Goal: Task Accomplishment & Management: Use online tool/utility

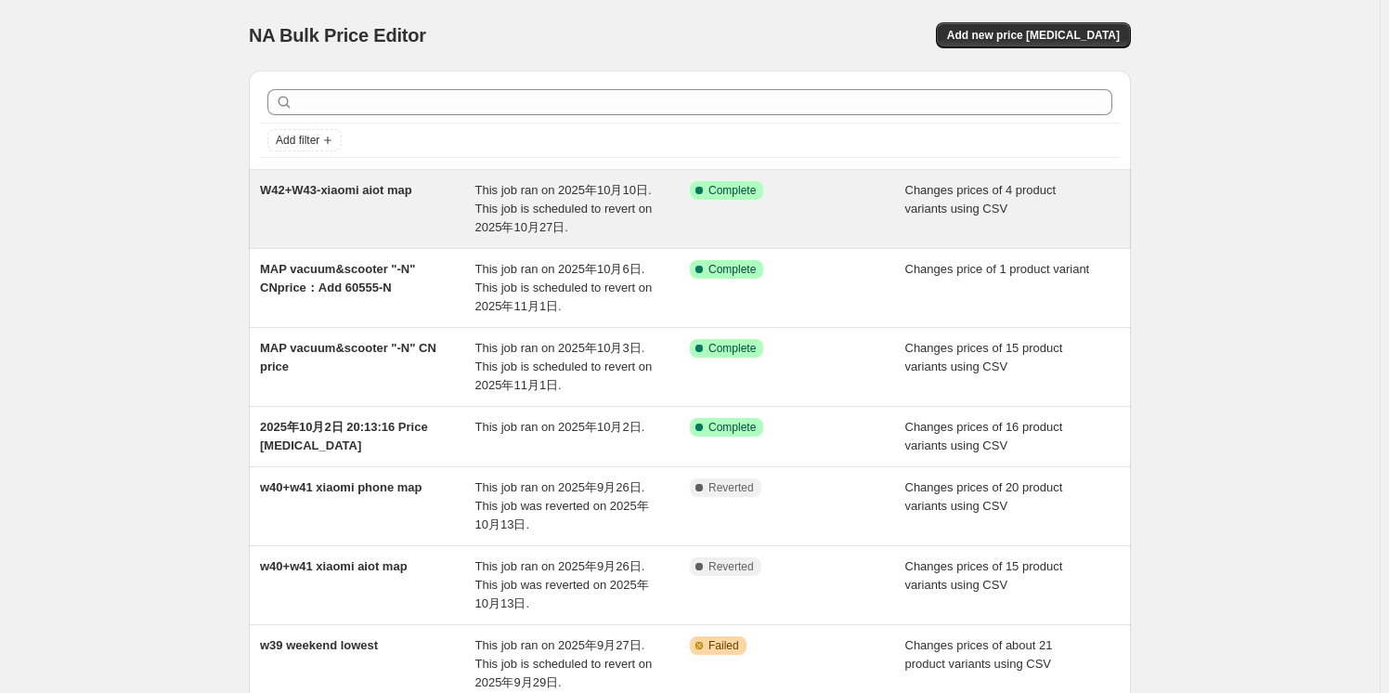
click at [156, 267] on div "NA Bulk Price Editor. This page is ready NA Bulk Price Editor Add new price [ME…" at bounding box center [690, 552] width 1380 height 1105
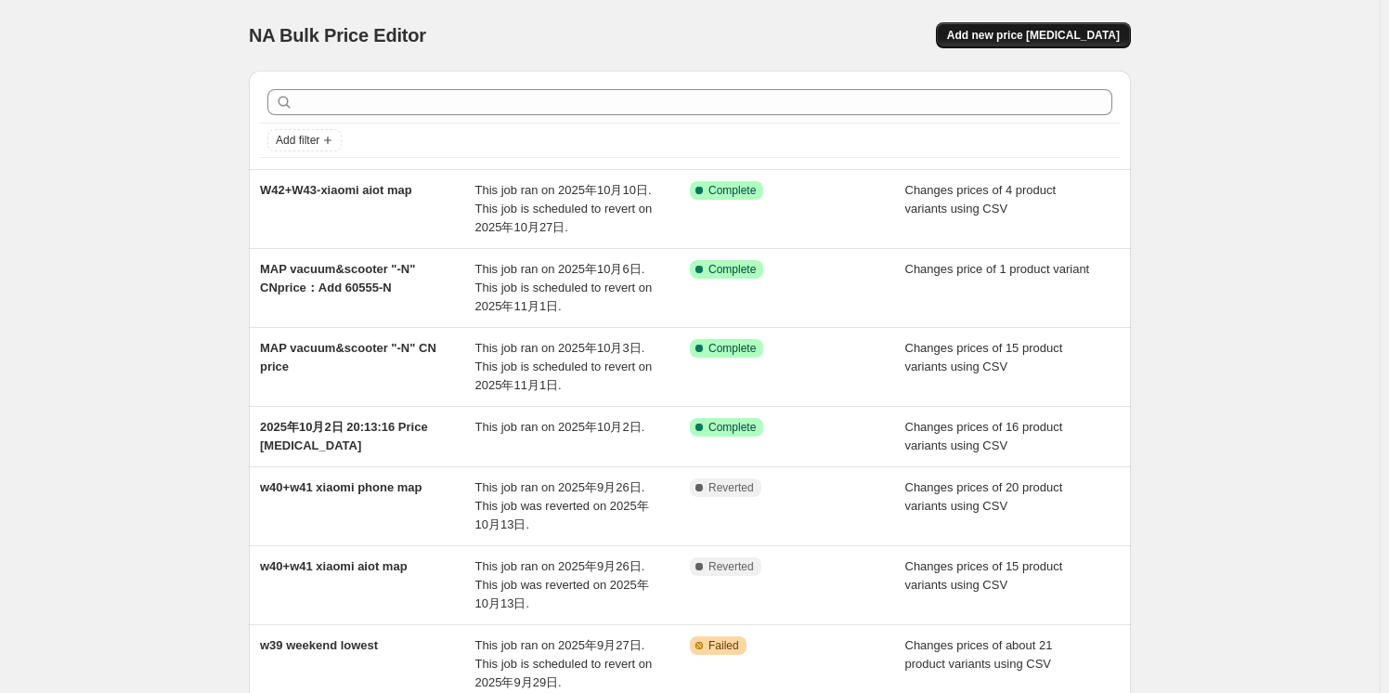
click at [1004, 36] on span "Add new price [MEDICAL_DATA]" at bounding box center [1033, 35] width 173 height 15
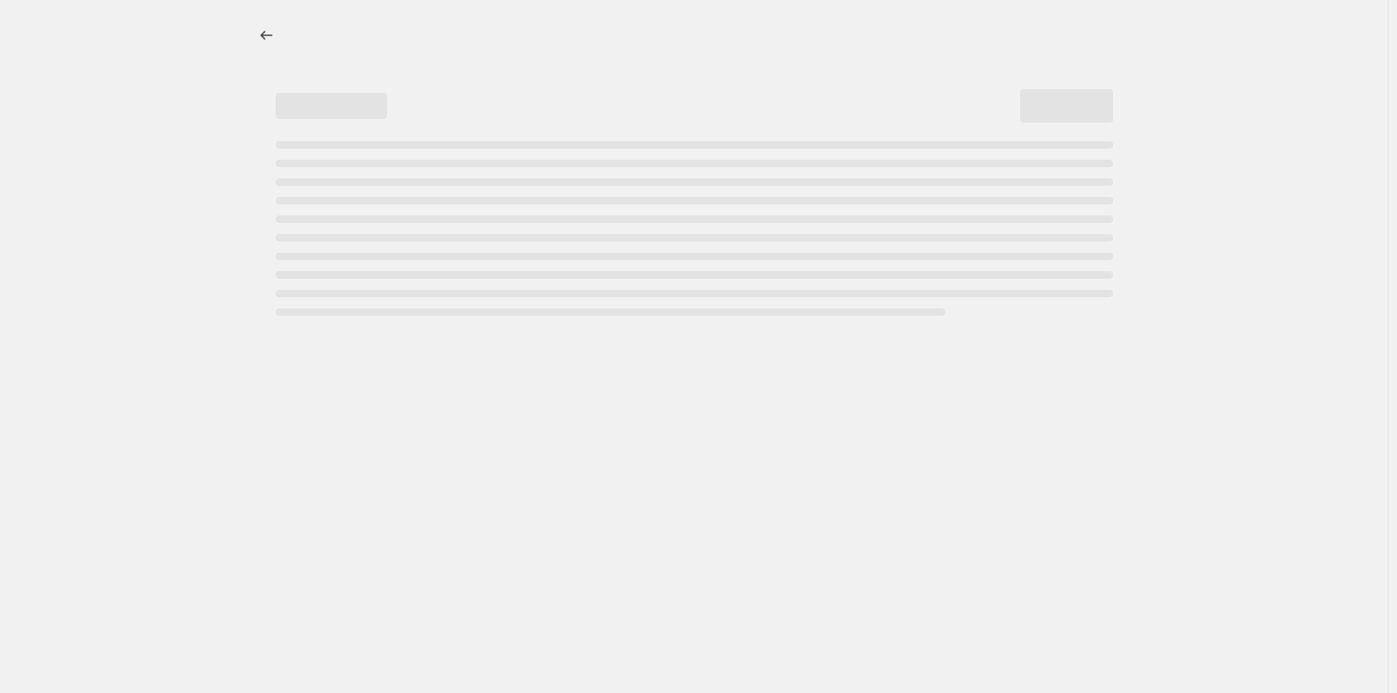
click at [496, 103] on div "Page loading" at bounding box center [695, 105] width 838 height 33
click at [257, 35] on icon "Price change jobs" at bounding box center [266, 35] width 19 height 19
click at [475, 40] on div "NA Bulk Price Editor" at bounding box center [694, 35] width 882 height 26
click at [716, 676] on div "NA Bulk Price Editor. This page is ready NA Bulk Price Editor" at bounding box center [694, 346] width 1388 height 693
click at [747, 575] on div "NA Bulk Price Editor. This page is ready NA Bulk Price Editor" at bounding box center [694, 346] width 1388 height 693
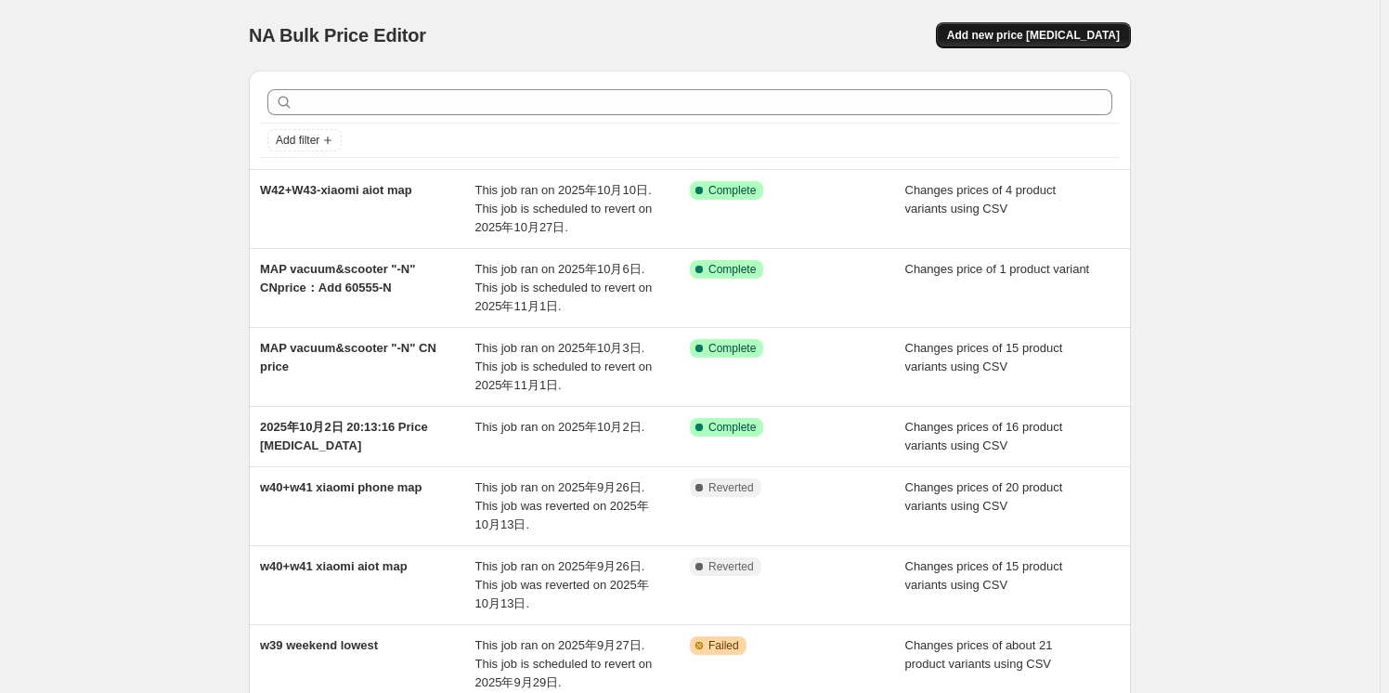
click at [1048, 35] on span "Add new price [MEDICAL_DATA]" at bounding box center [1033, 35] width 173 height 15
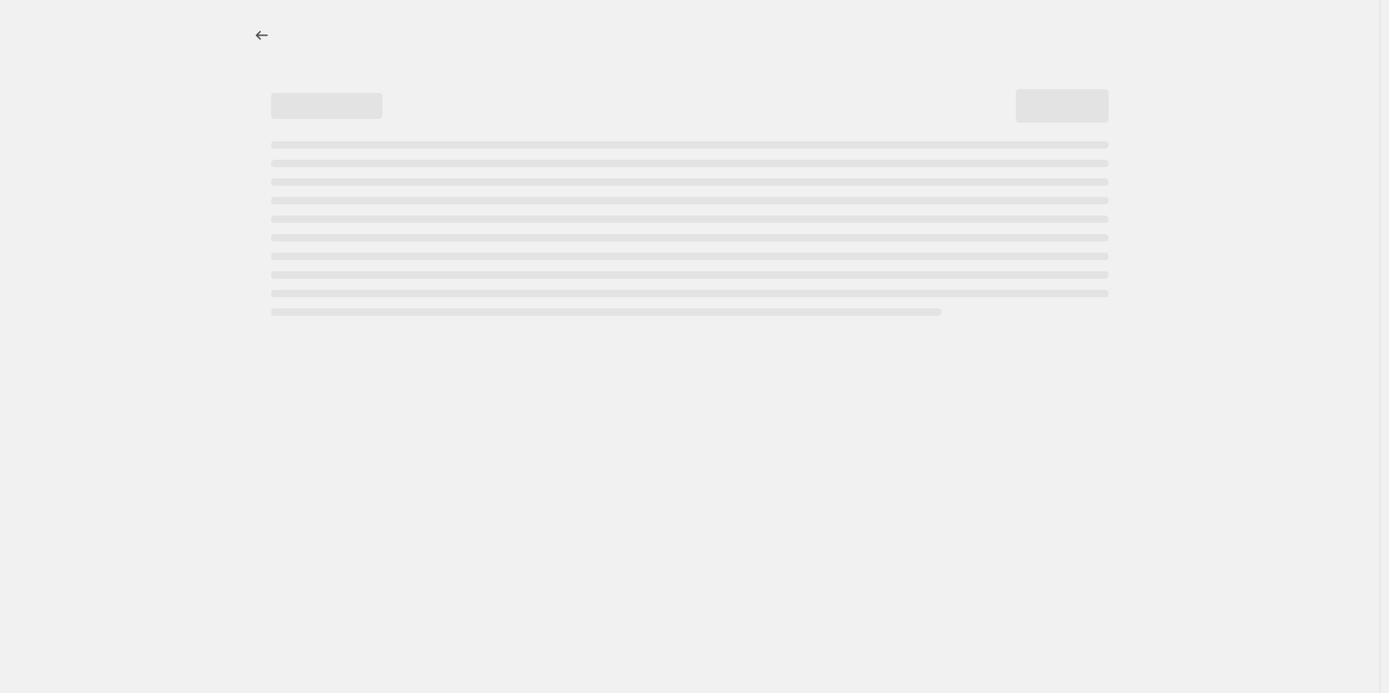
select select "percentage"
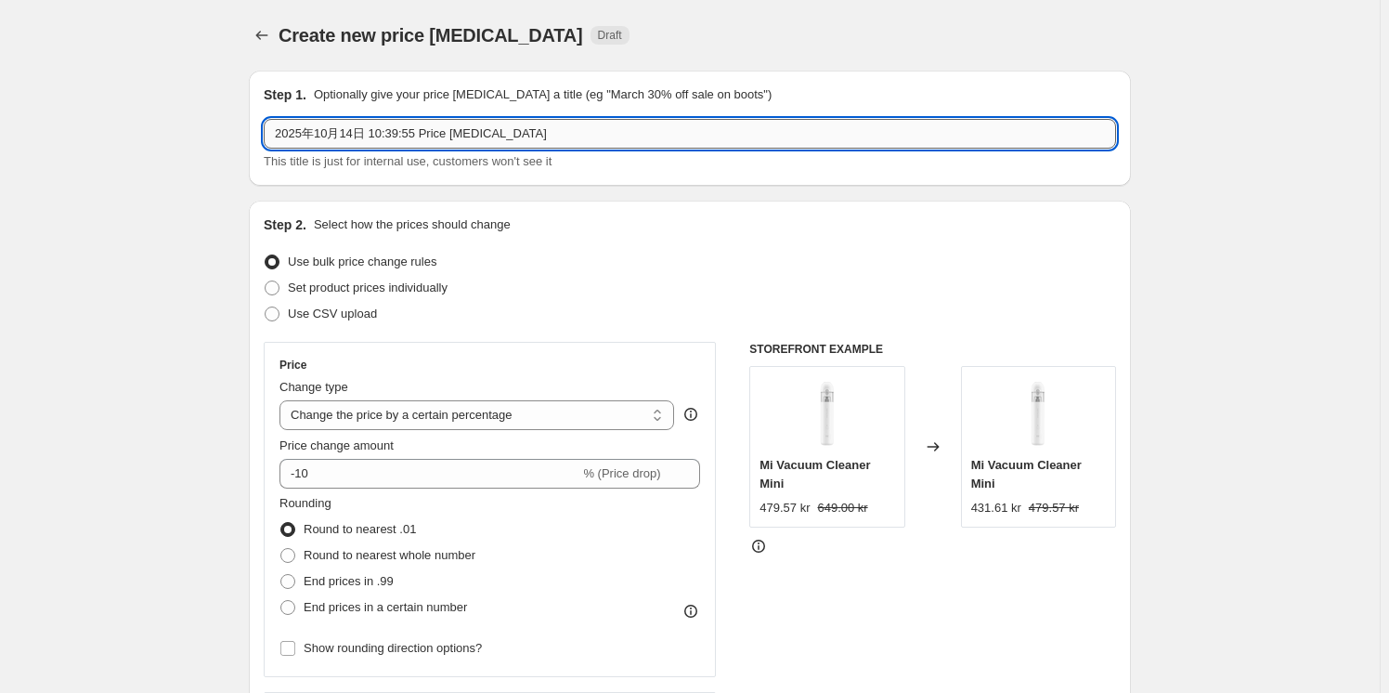
click at [392, 133] on input "2025年10月14日 10:39:55 Price [MEDICAL_DATA]" at bounding box center [690, 134] width 852 height 30
click at [475, 136] on input "2025年10月14日 10:39:55 Price [MEDICAL_DATA]" at bounding box center [690, 134] width 852 height 30
drag, startPoint x: 574, startPoint y: 130, endPoint x: -223, endPoint y: 114, distance: 796.8
click at [0, 114] on html "Home Settings Plans Skip to content Create new price [MEDICAL_DATA]. This page …" at bounding box center [694, 346] width 1389 height 693
click at [288, 131] on input "s20+ W42 MAP CN" at bounding box center [690, 134] width 852 height 30
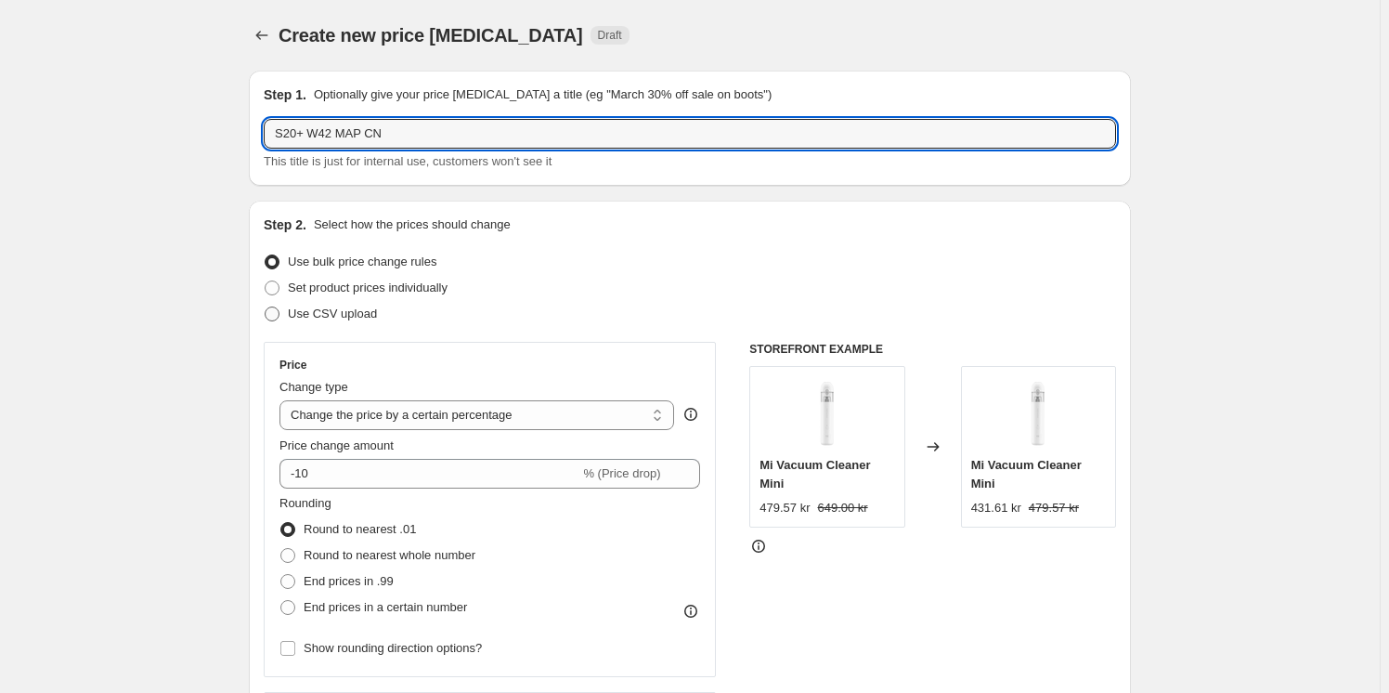
type input "S20+ W42 MAP CN"
click at [329, 313] on span "Use CSV upload" at bounding box center [332, 313] width 89 height 14
click at [266, 307] on input "Use CSV upload" at bounding box center [265, 306] width 1 height 1
radio input "true"
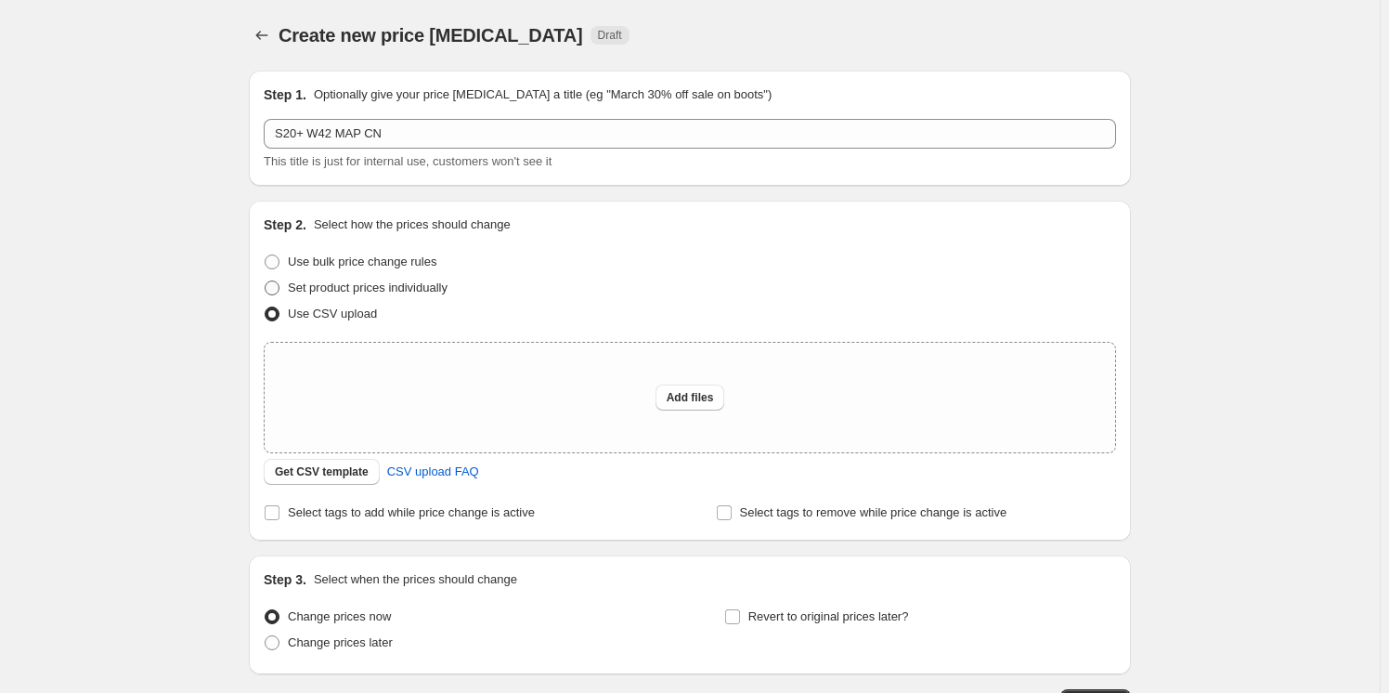
click at [334, 287] on span "Set product prices individually" at bounding box center [368, 287] width 160 height 14
click at [266, 281] on input "Set product prices individually" at bounding box center [265, 280] width 1 height 1
radio input "true"
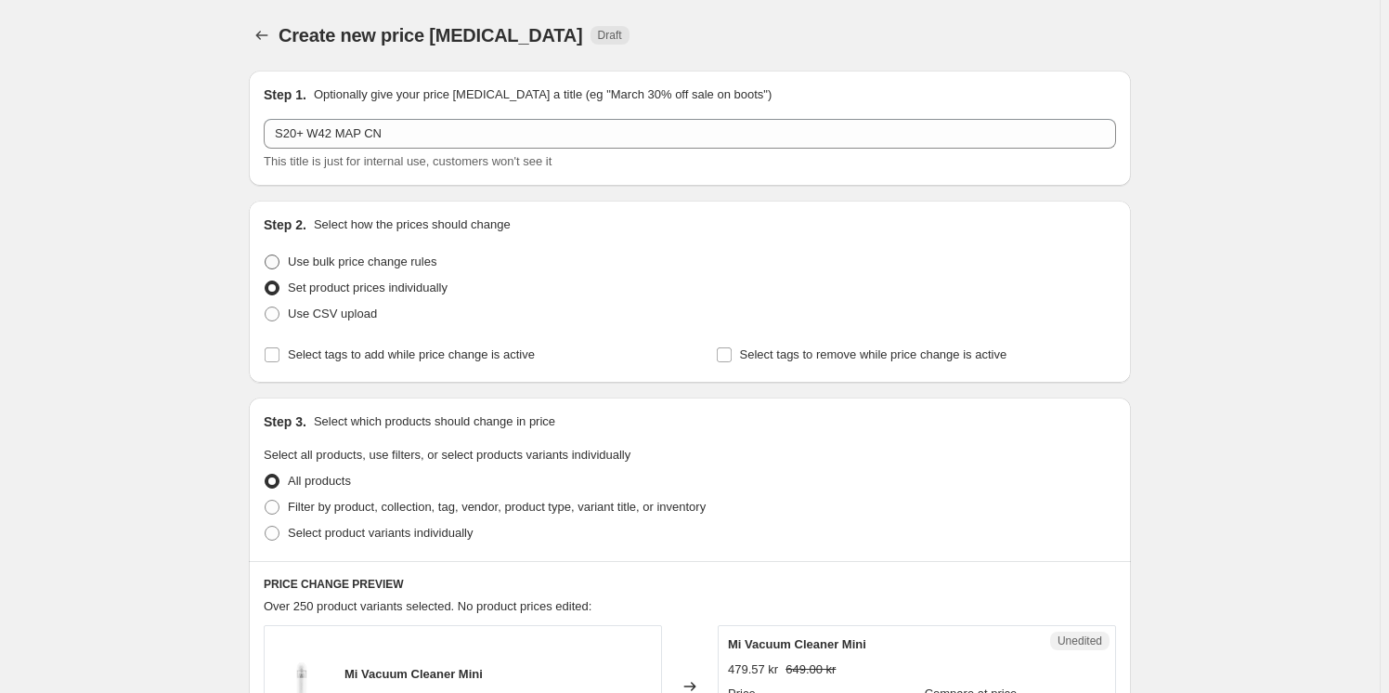
click at [414, 267] on span "Use bulk price change rules" at bounding box center [362, 261] width 149 height 14
click at [266, 255] on input "Use bulk price change rules" at bounding box center [265, 254] width 1 height 1
radio input "true"
select select "percentage"
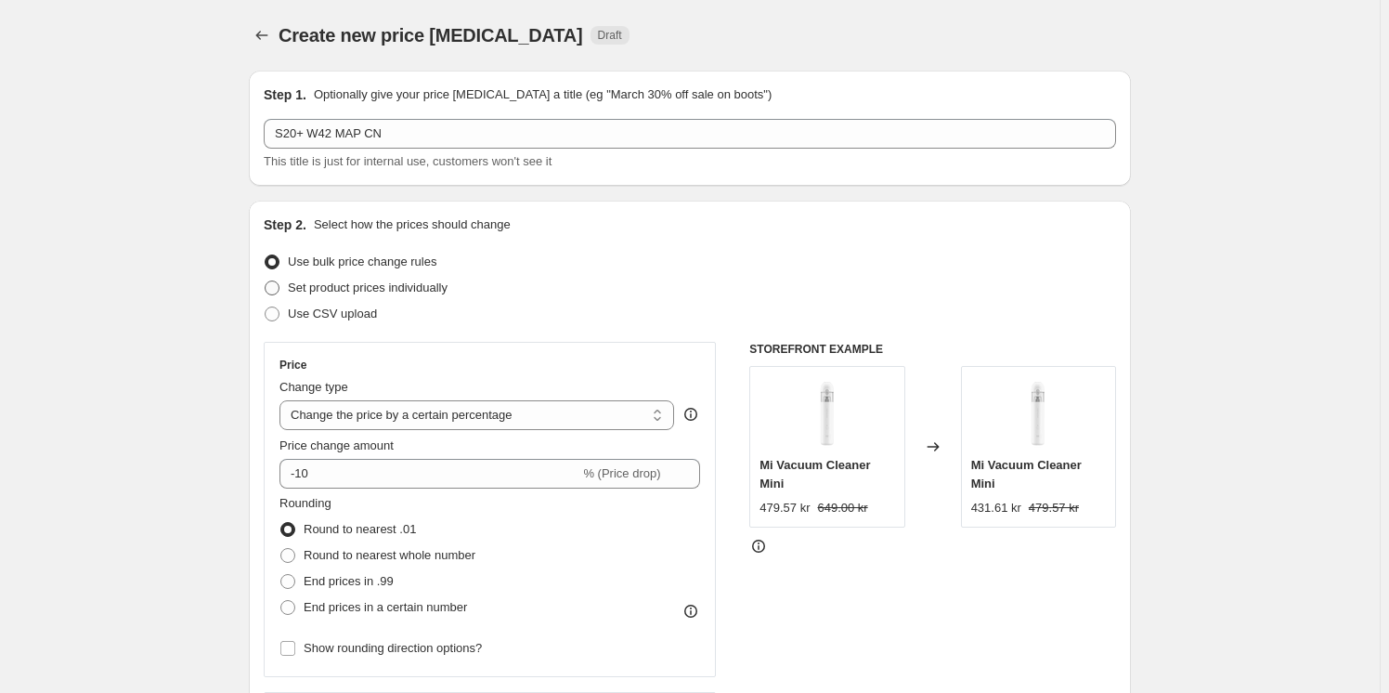
click at [401, 286] on span "Set product prices individually" at bounding box center [368, 287] width 160 height 14
click at [266, 281] on input "Set product prices individually" at bounding box center [265, 280] width 1 height 1
radio input "true"
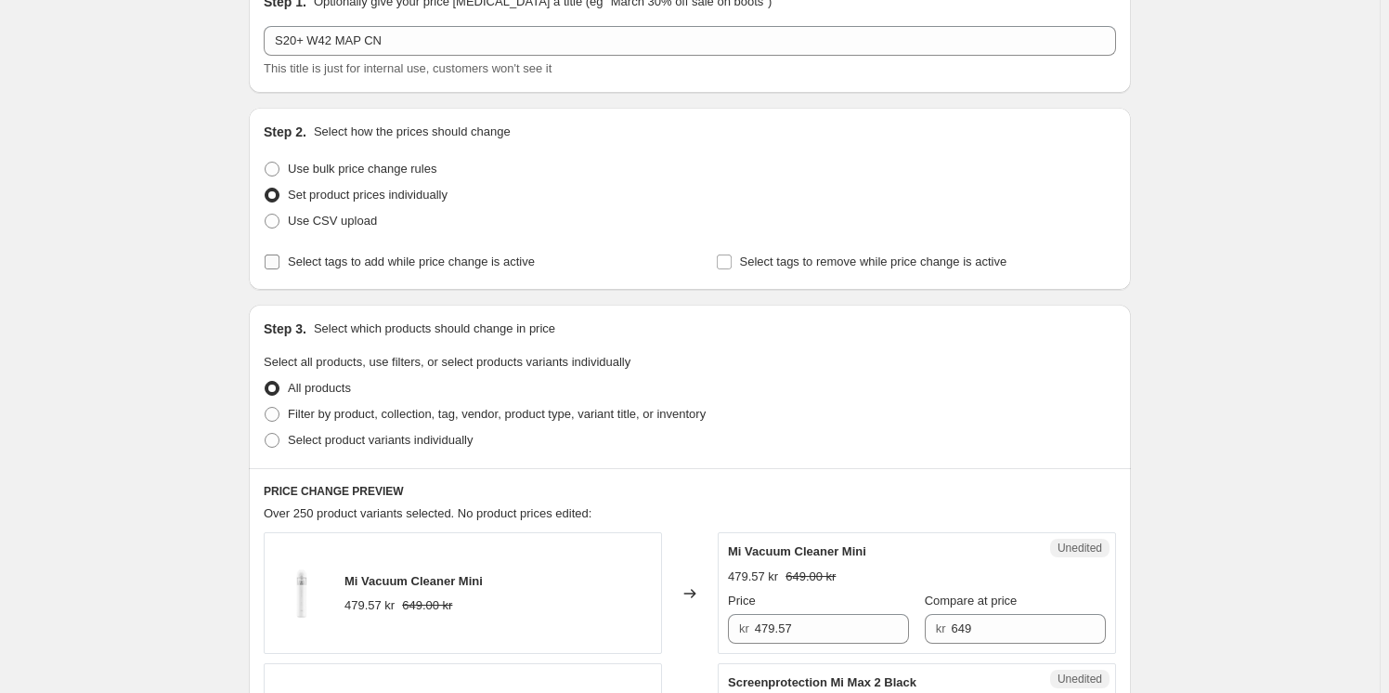
scroll to position [168, 0]
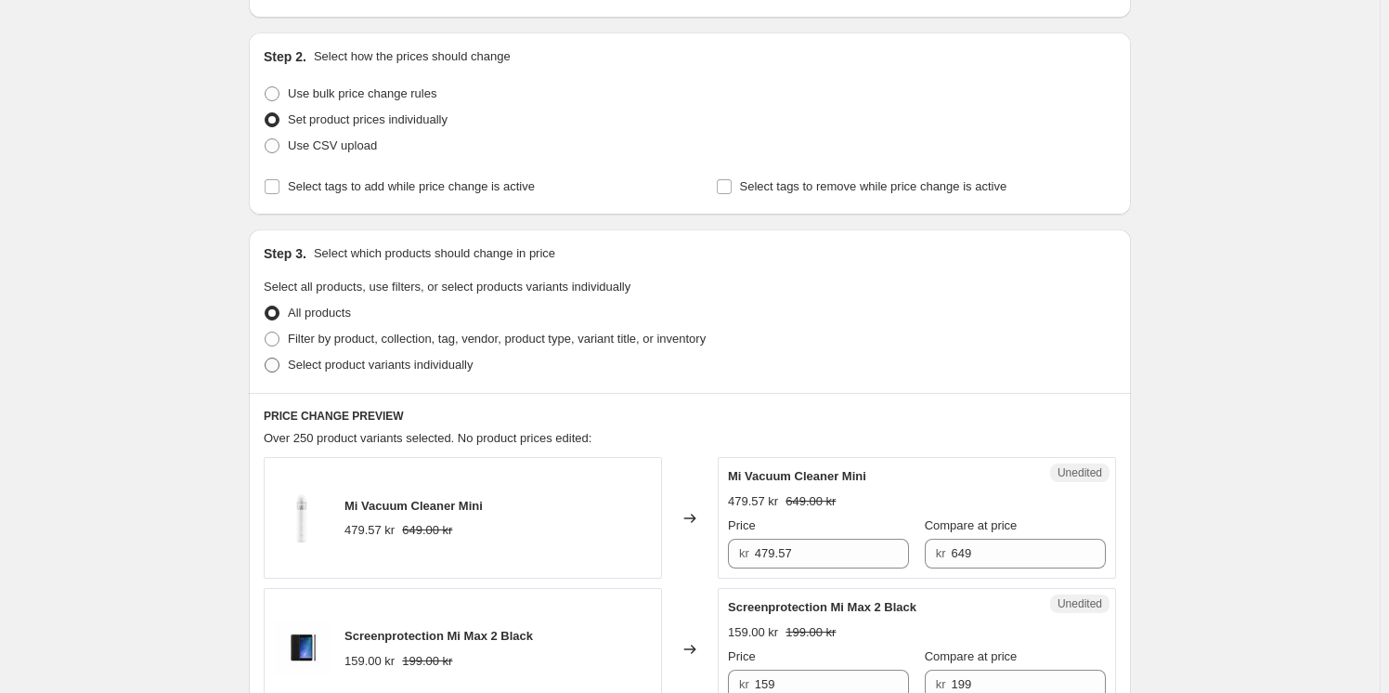
click at [375, 363] on span "Select product variants individually" at bounding box center [380, 364] width 185 height 14
click at [266, 358] on input "Select product variants individually" at bounding box center [265, 357] width 1 height 1
radio input "true"
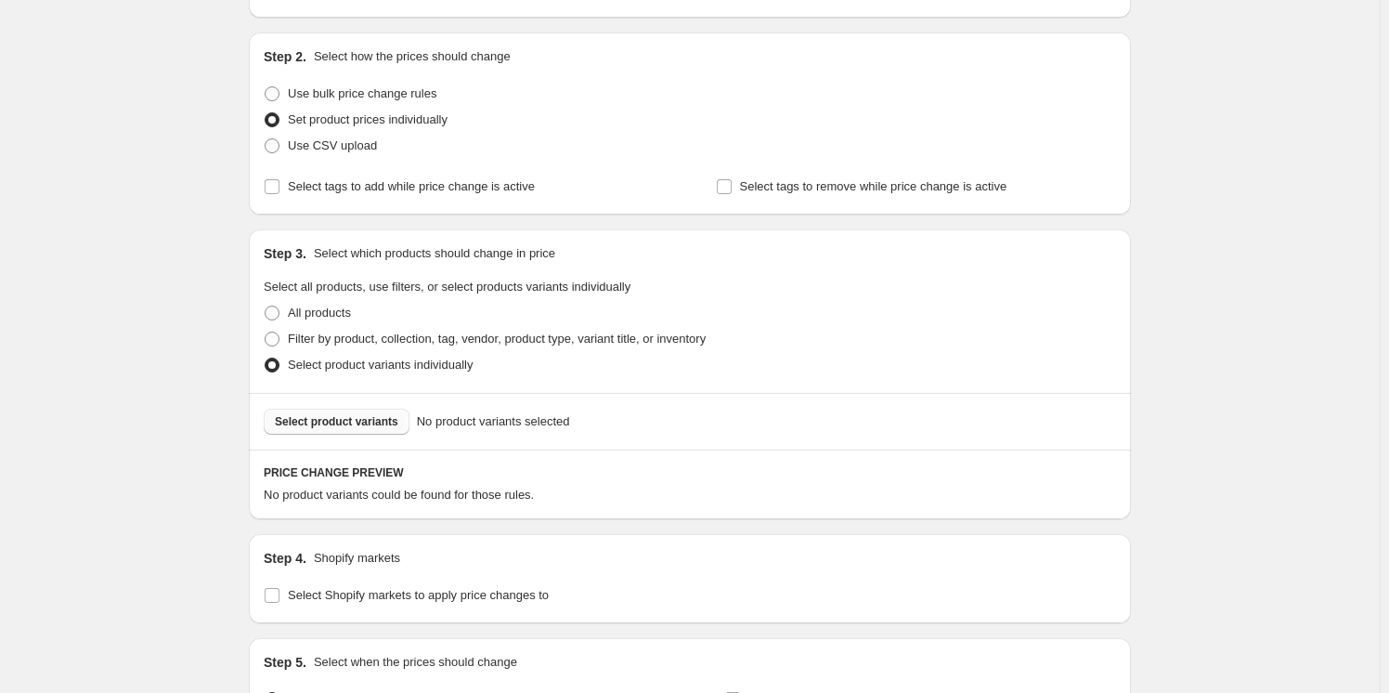
click at [353, 416] on span "Select product variants" at bounding box center [336, 421] width 123 height 15
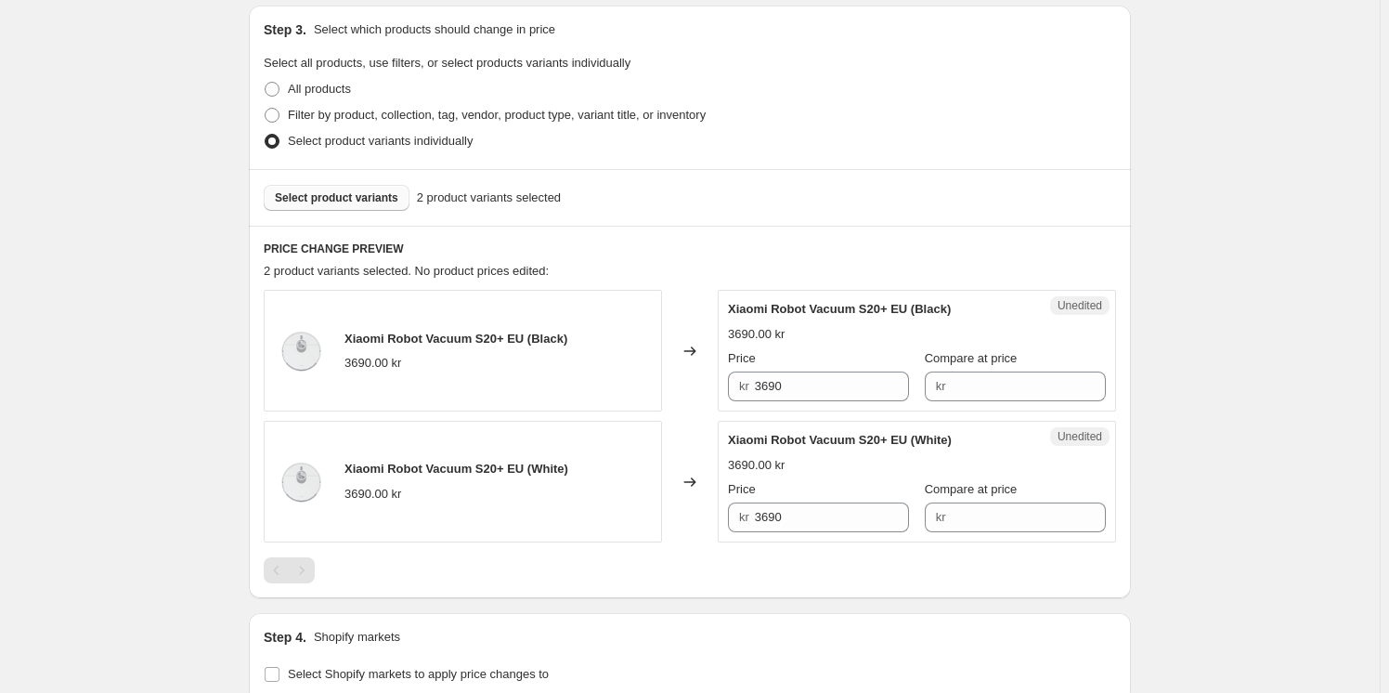
scroll to position [422, 0]
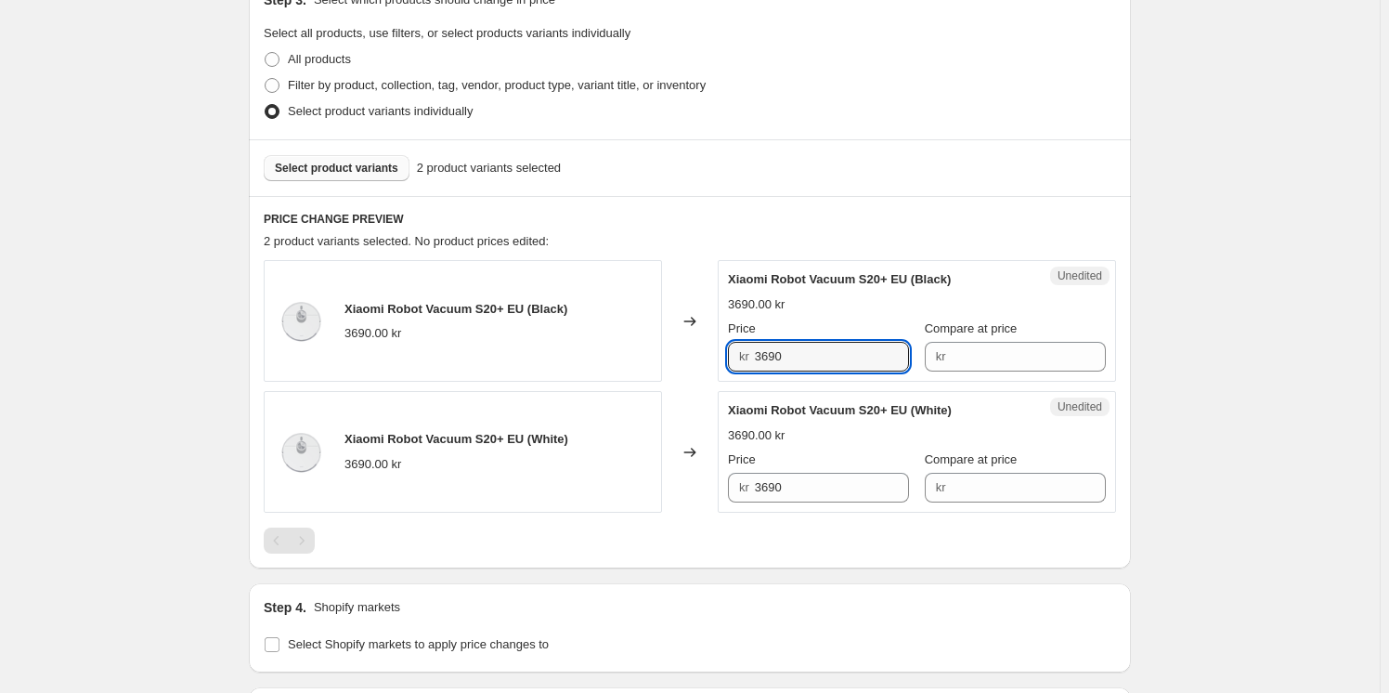
drag, startPoint x: 631, startPoint y: 349, endPoint x: 600, endPoint y: 350, distance: 31.6
click at [600, 350] on div "Xiaomi Robot Vacuum S20+ EU (Black) 3690.00 kr Changed to Unedited Xiaomi Robot…" at bounding box center [690, 321] width 852 height 122
type input "3190"
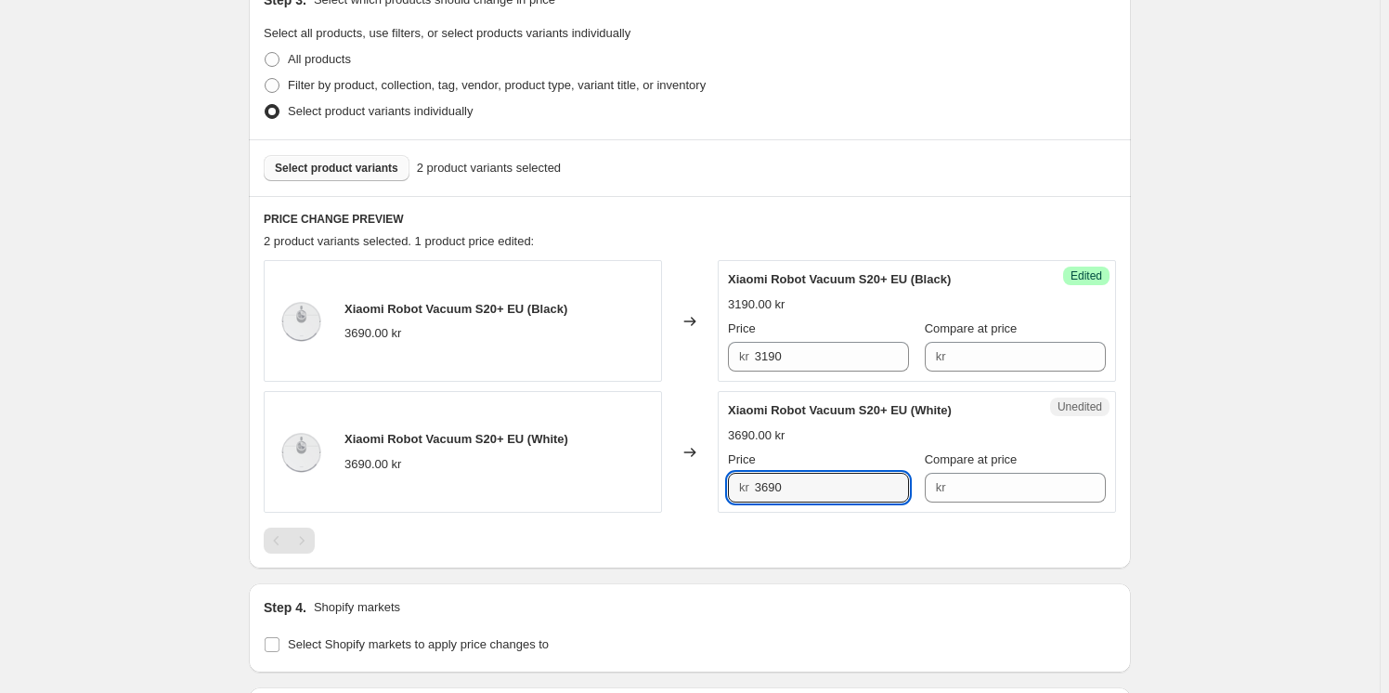
drag, startPoint x: 774, startPoint y: 485, endPoint x: 663, endPoint y: 495, distance: 111.9
click at [663, 495] on div "Xiaomi Robot Vacuum S20+ EU (White) 3690.00 kr Changed to Unedited Xiaomi Robot…" at bounding box center [690, 452] width 852 height 122
type input "3190"
click at [986, 363] on input "Compare at price" at bounding box center [1028, 357] width 155 height 30
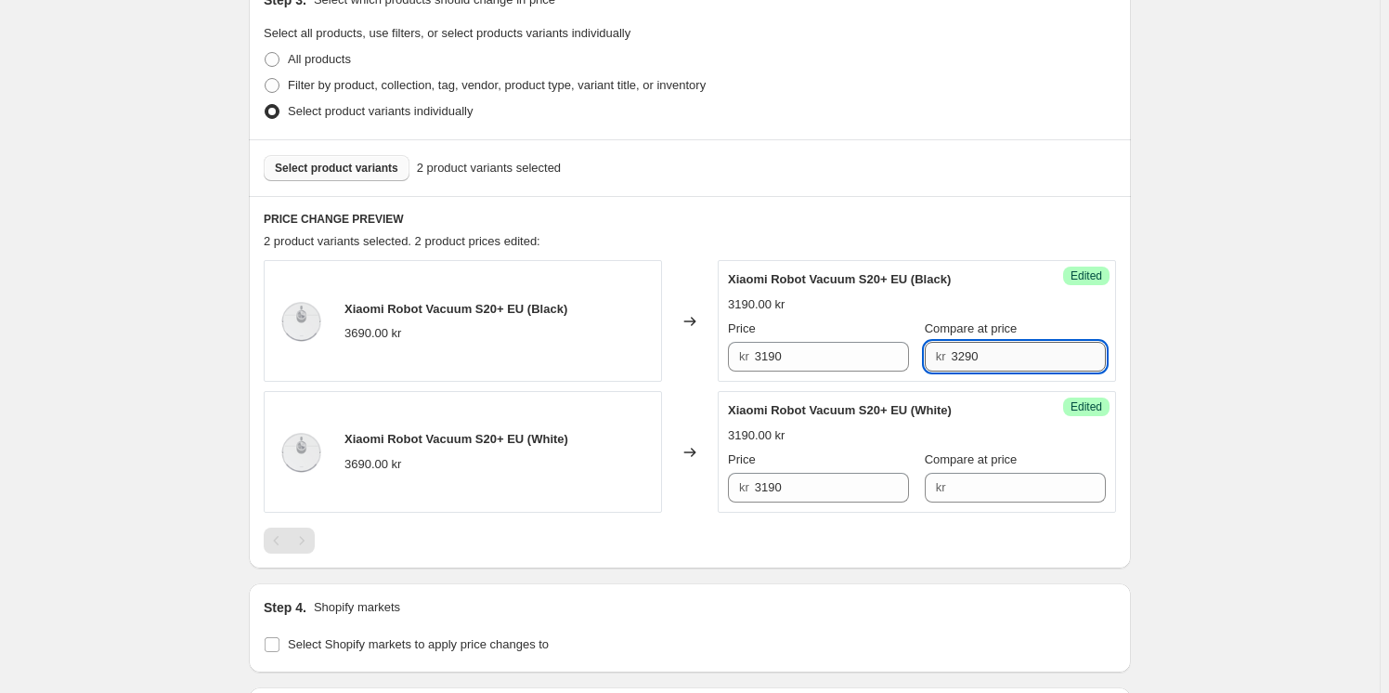
click at [971, 354] on input "3290" at bounding box center [1028, 357] width 155 height 30
click at [813, 353] on div "Price kr 3190 Compare at price kr 3290" at bounding box center [917, 345] width 378 height 52
type input "3690"
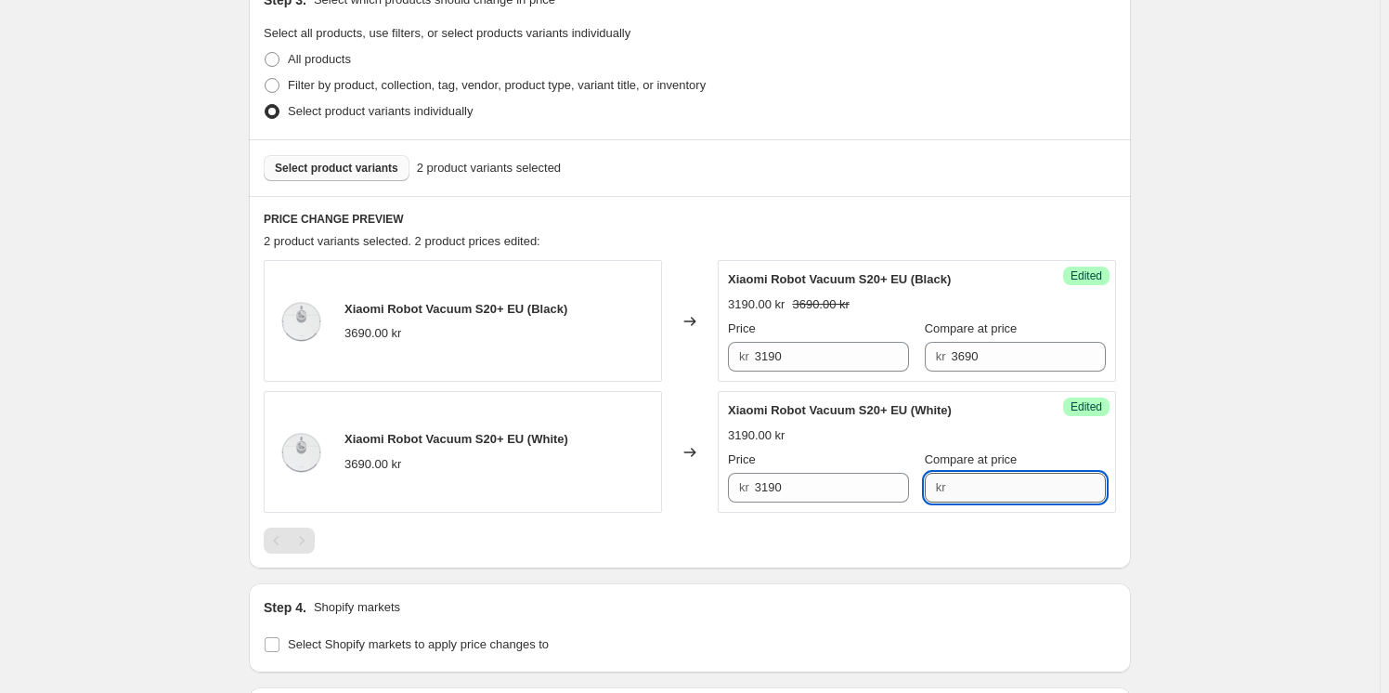
click at [1006, 487] on input "Compare at price" at bounding box center [1028, 488] width 155 height 30
type input "3690"
click at [881, 543] on div at bounding box center [690, 540] width 852 height 26
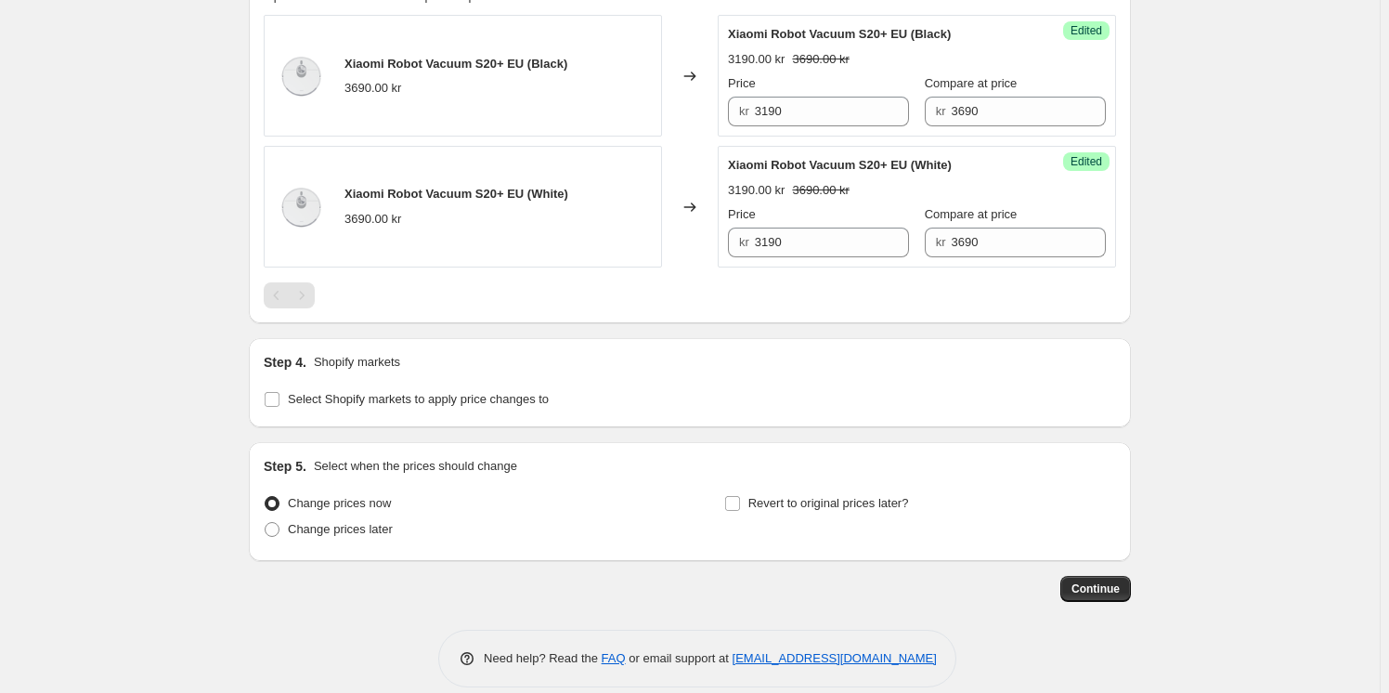
scroll to position [687, 0]
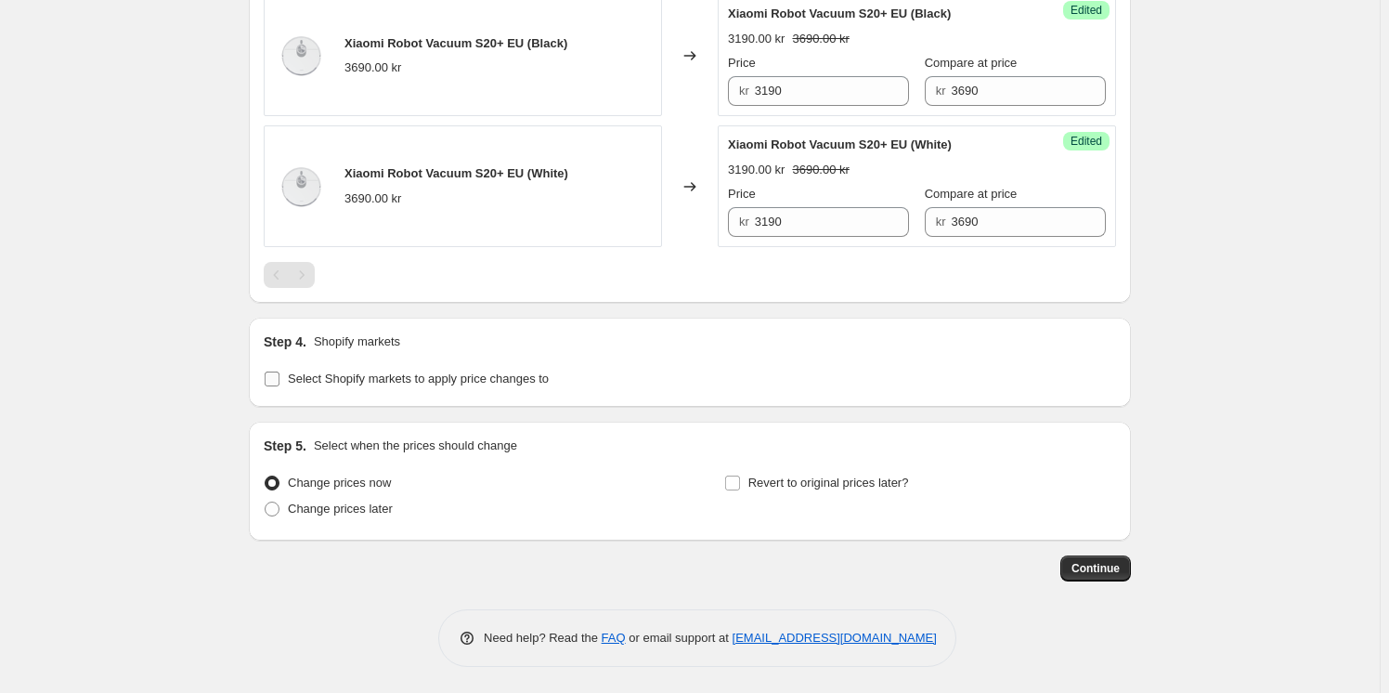
click at [405, 378] on span "Select Shopify markets to apply price changes to" at bounding box center [418, 378] width 261 height 14
click at [279, 378] on input "Select Shopify markets to apply price changes to" at bounding box center [272, 378] width 15 height 15
checkbox input "true"
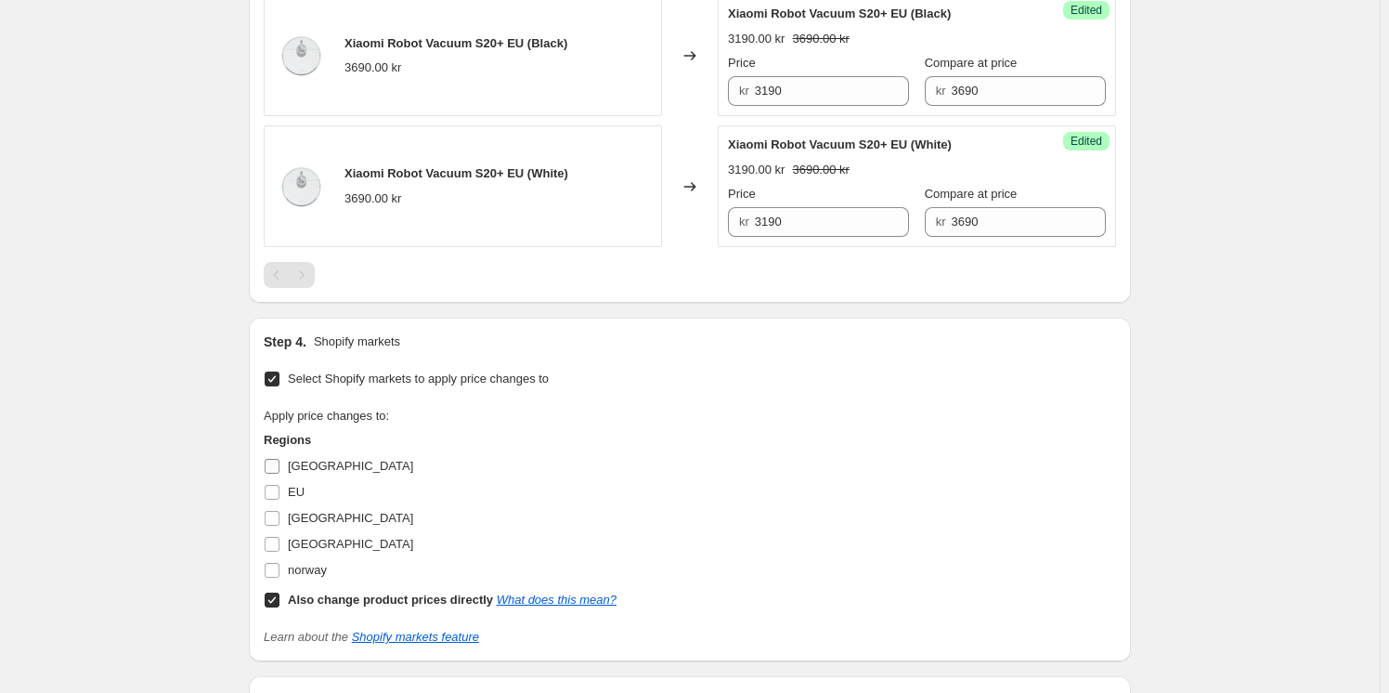
click at [331, 461] on span "[GEOGRAPHIC_DATA]" at bounding box center [350, 466] width 125 height 14
click at [279, 461] on input "[GEOGRAPHIC_DATA]" at bounding box center [272, 466] width 15 height 15
checkbox input "true"
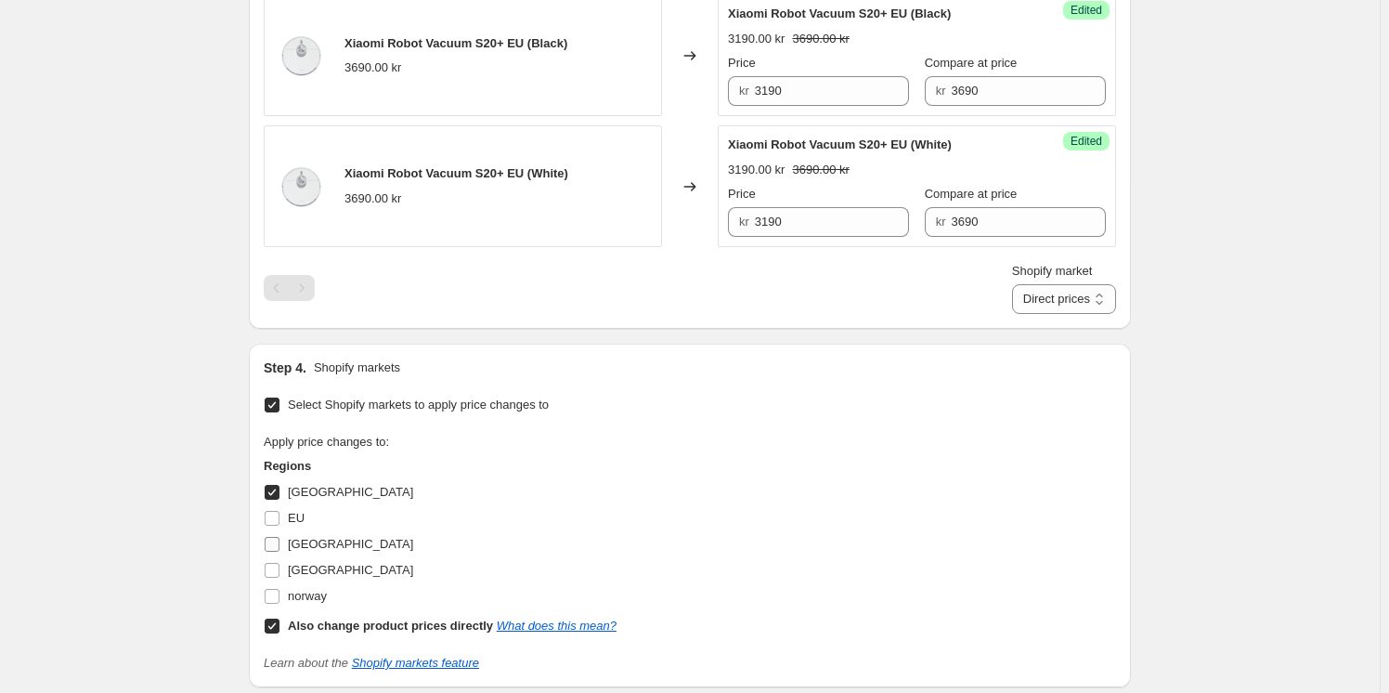
click at [330, 541] on span "[GEOGRAPHIC_DATA]" at bounding box center [350, 544] width 125 height 14
click at [279, 541] on input "[GEOGRAPHIC_DATA]" at bounding box center [272, 544] width 15 height 15
checkbox input "true"
click at [327, 571] on span "[GEOGRAPHIC_DATA]" at bounding box center [350, 570] width 125 height 14
click at [279, 571] on input "[GEOGRAPHIC_DATA]" at bounding box center [272, 570] width 15 height 15
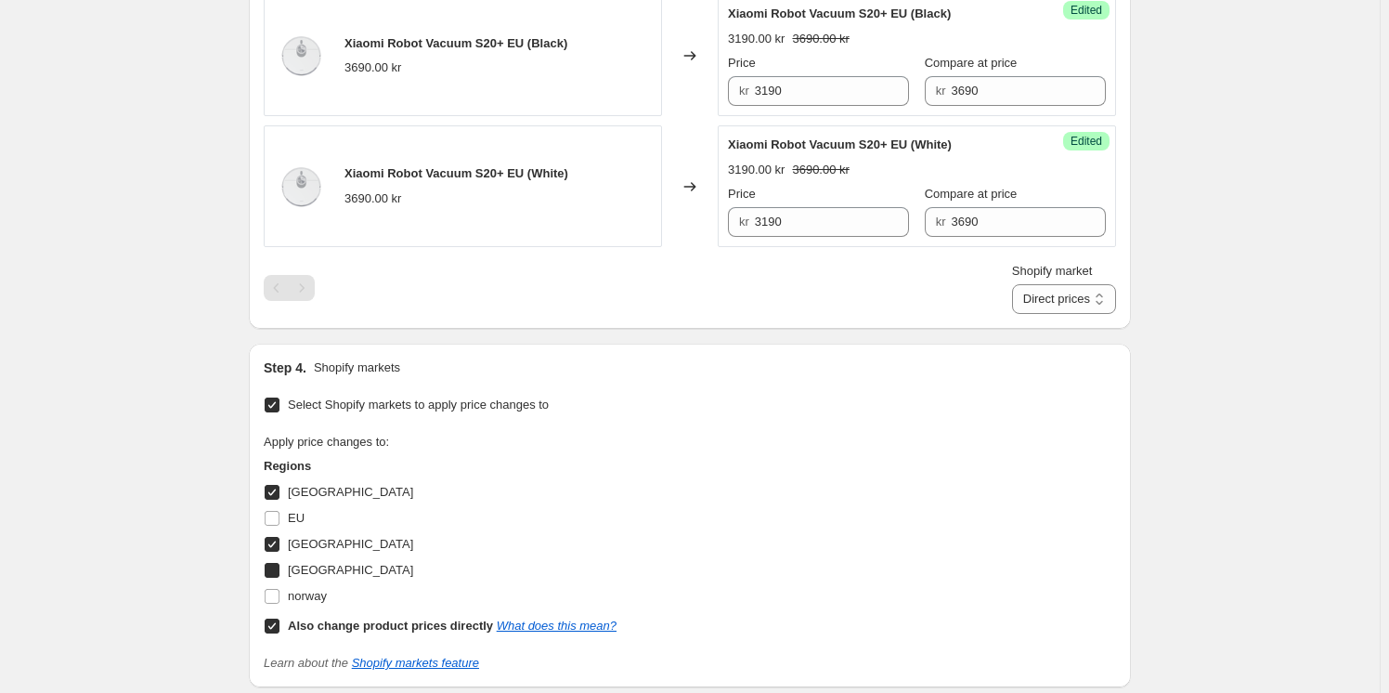
checkbox input "true"
click at [1094, 295] on select "Direct prices [GEOGRAPHIC_DATA] [GEOGRAPHIC_DATA] [GEOGRAPHIC_DATA]" at bounding box center [1064, 299] width 104 height 30
select select "55491821903"
click at [1033, 314] on select "Direct prices [GEOGRAPHIC_DATA] [GEOGRAPHIC_DATA] [GEOGRAPHIC_DATA]" at bounding box center [1064, 299] width 104 height 30
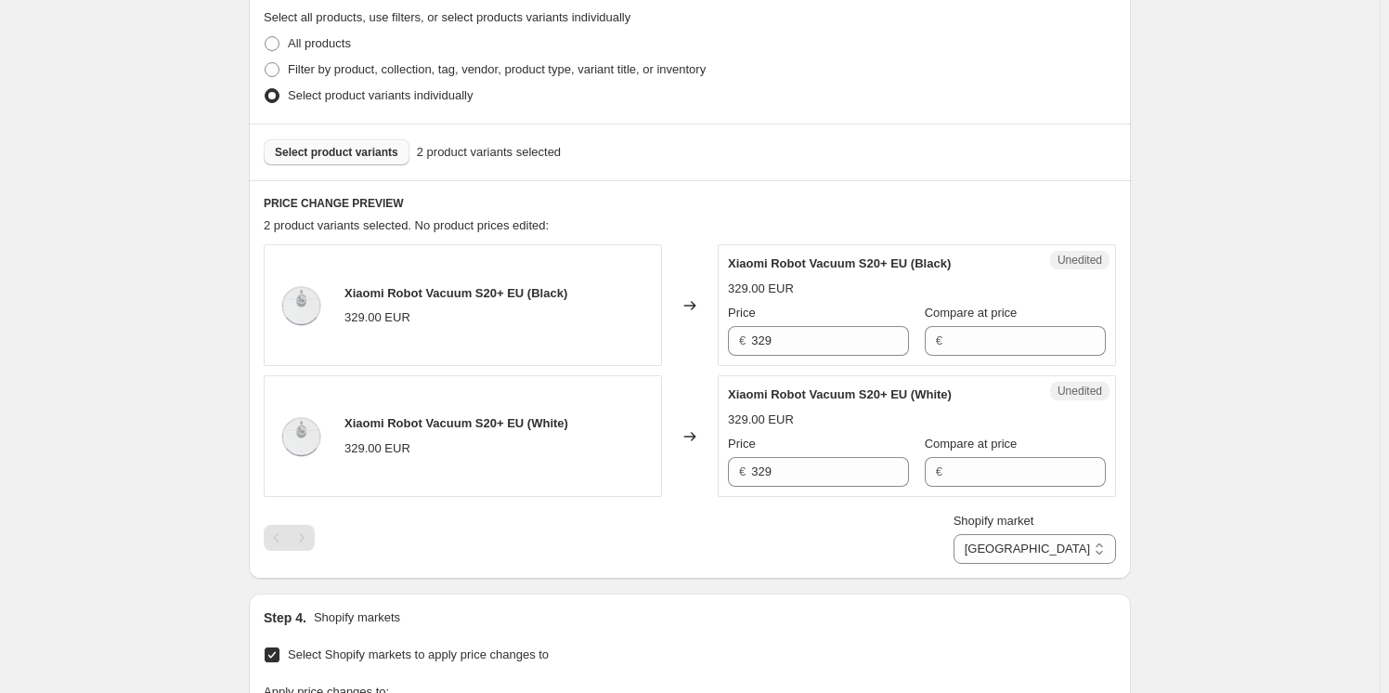
scroll to position [435, 0]
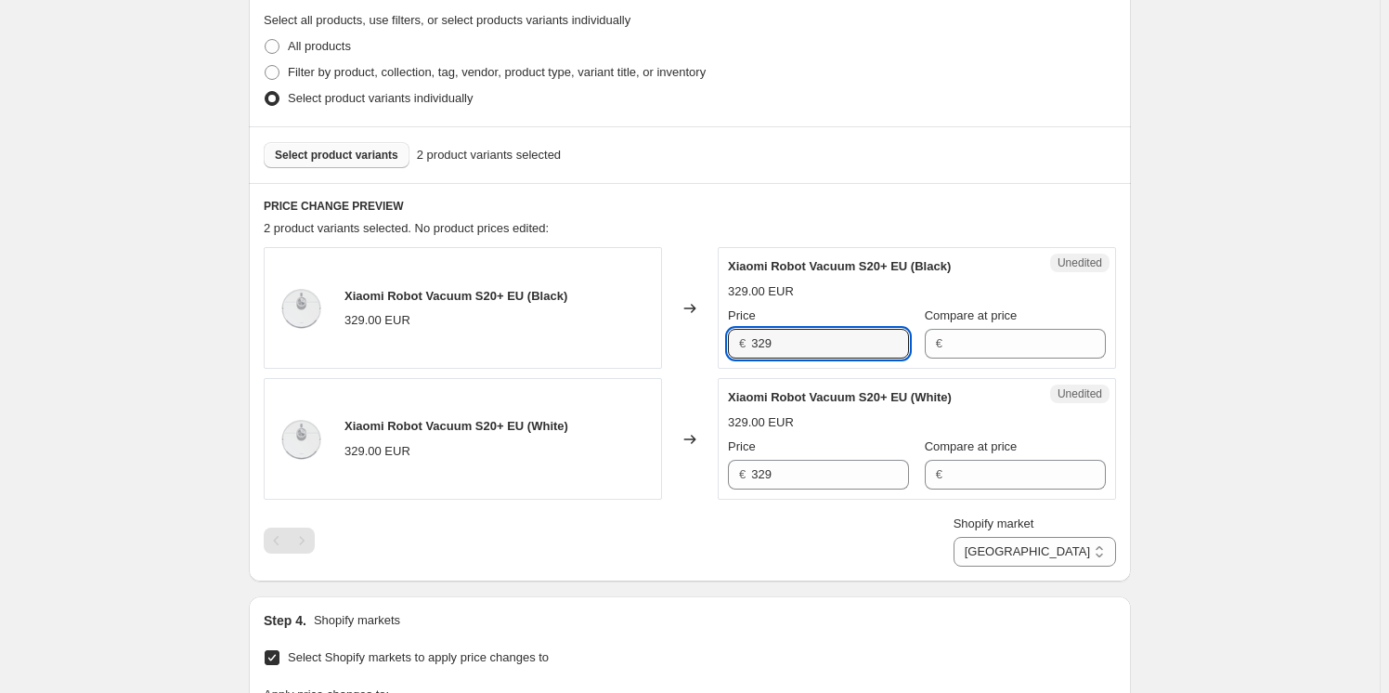
drag, startPoint x: 702, startPoint y: 336, endPoint x: 664, endPoint y: 336, distance: 38.1
click at [665, 336] on div "Xiaomi Robot Vacuum S20+ EU (Black) 329.00 EUR Changed to Unedited Xiaomi Robot…" at bounding box center [690, 308] width 852 height 122
type input "269"
click at [1022, 337] on input "Compare at price" at bounding box center [1027, 344] width 158 height 30
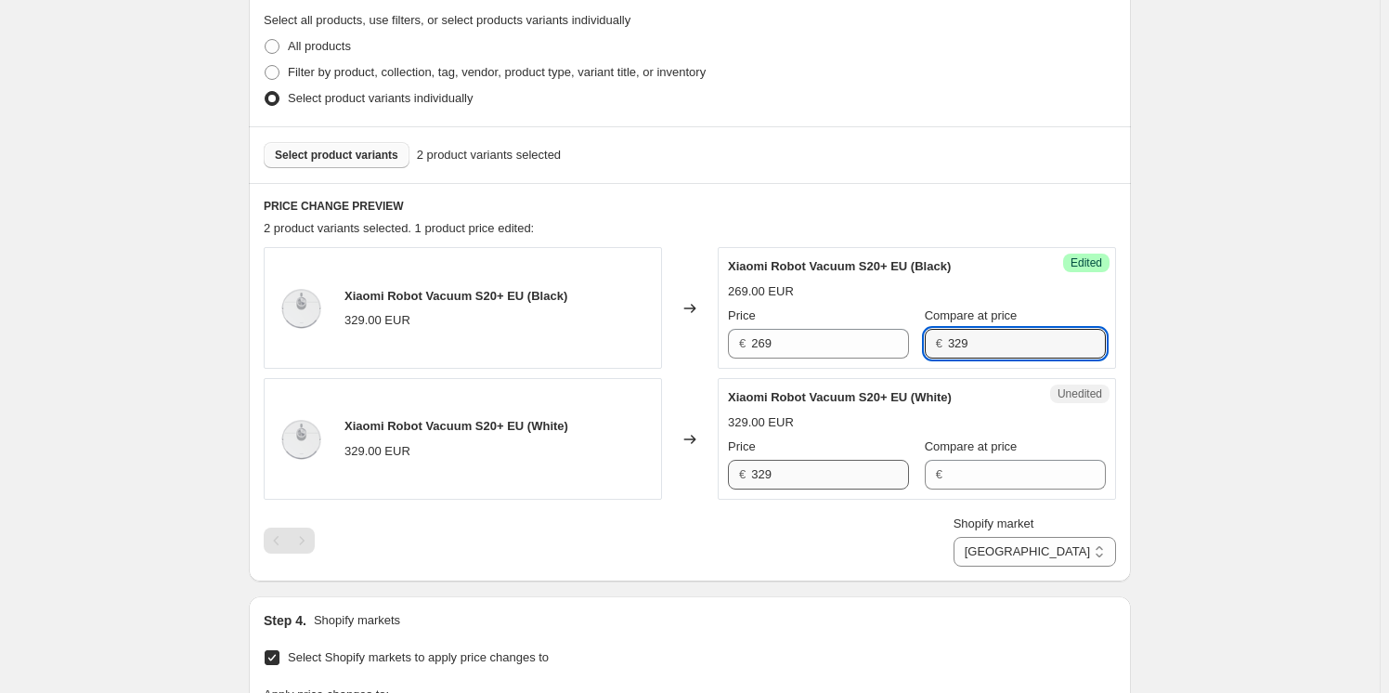
type input "329"
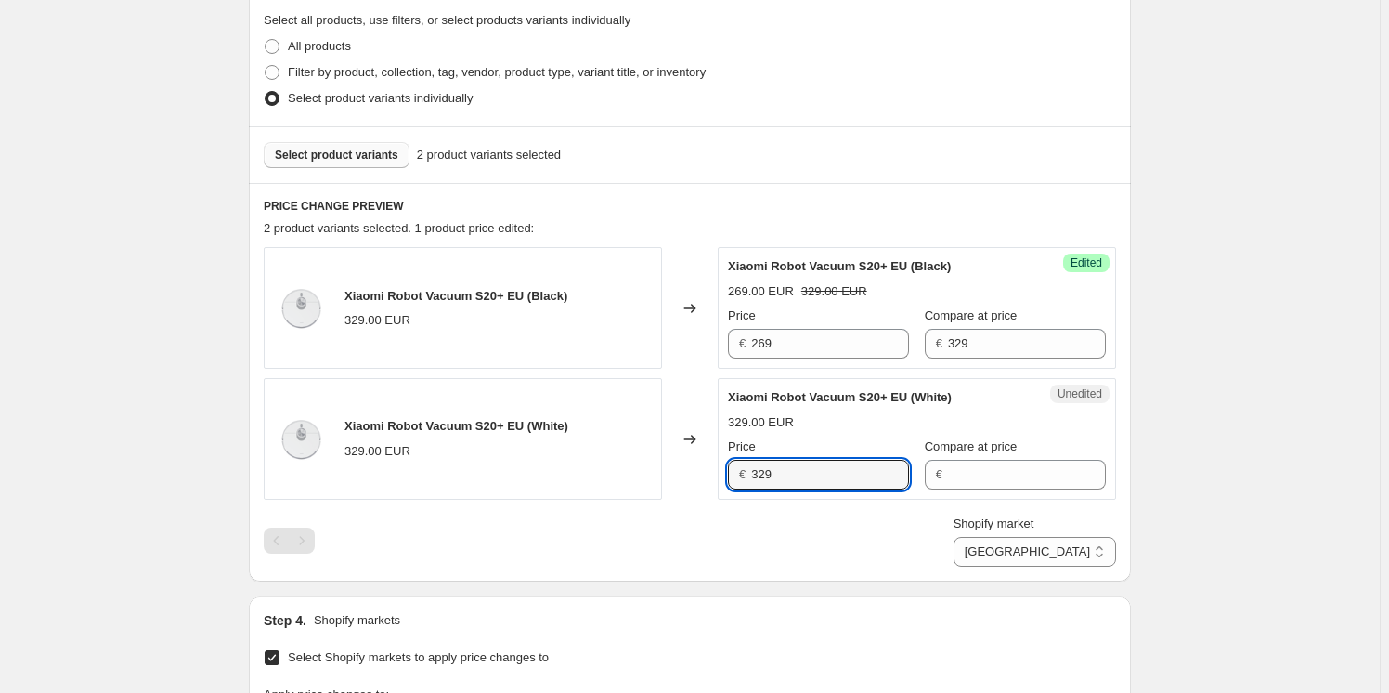
drag, startPoint x: 791, startPoint y: 465, endPoint x: 687, endPoint y: 465, distance: 104.0
click at [687, 465] on div "Xiaomi Robot Vacuum S20+ EU (White) 329.00 EUR Changed to Unedited Xiaomi Robot…" at bounding box center [690, 439] width 852 height 122
type input "269"
click at [964, 467] on input "Compare at price" at bounding box center [1027, 475] width 158 height 30
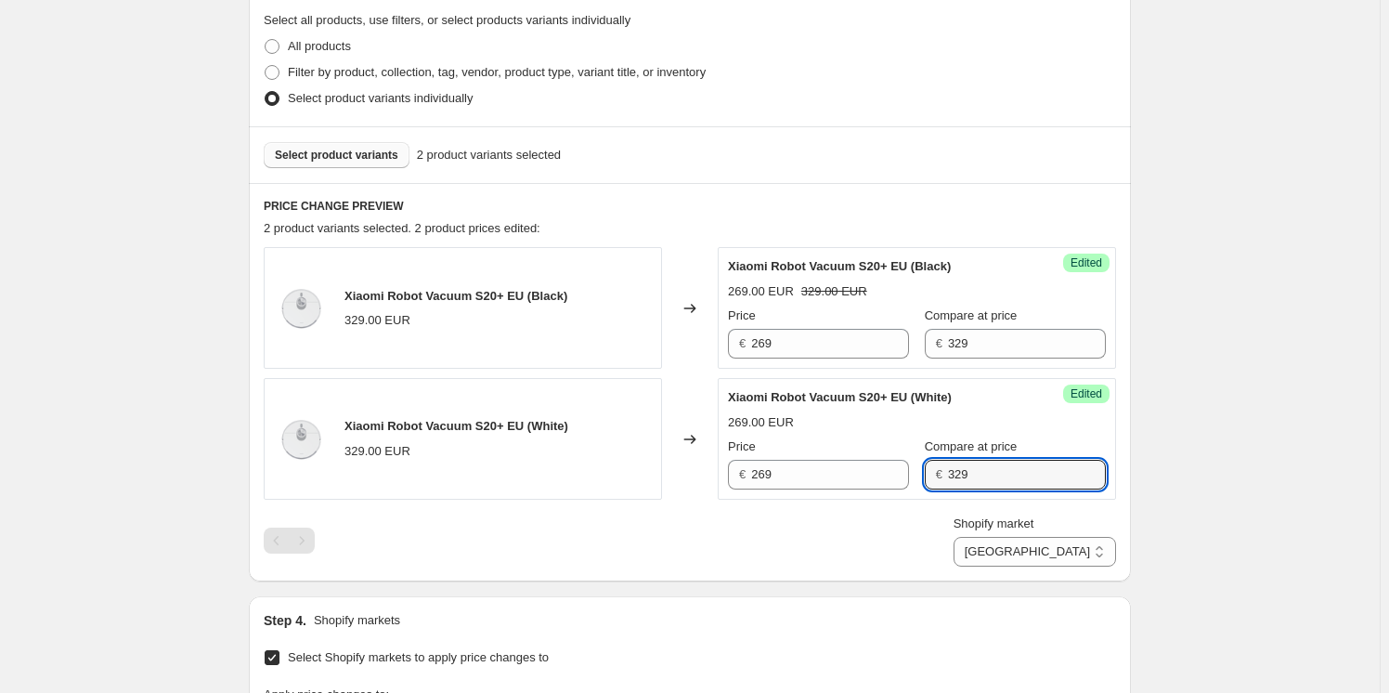
type input "329"
click at [918, 539] on div "Shopify market Direct prices [GEOGRAPHIC_DATA] [GEOGRAPHIC_DATA] [GEOGRAPHIC_DA…" at bounding box center [690, 540] width 852 height 52
click at [1049, 541] on select "Direct prices [GEOGRAPHIC_DATA] [GEOGRAPHIC_DATA] [GEOGRAPHIC_DATA]" at bounding box center [1035, 552] width 162 height 30
select select "855048421"
click at [1033, 566] on select "Direct prices [GEOGRAPHIC_DATA] [GEOGRAPHIC_DATA] [GEOGRAPHIC_DATA]" at bounding box center [1035, 552] width 162 height 30
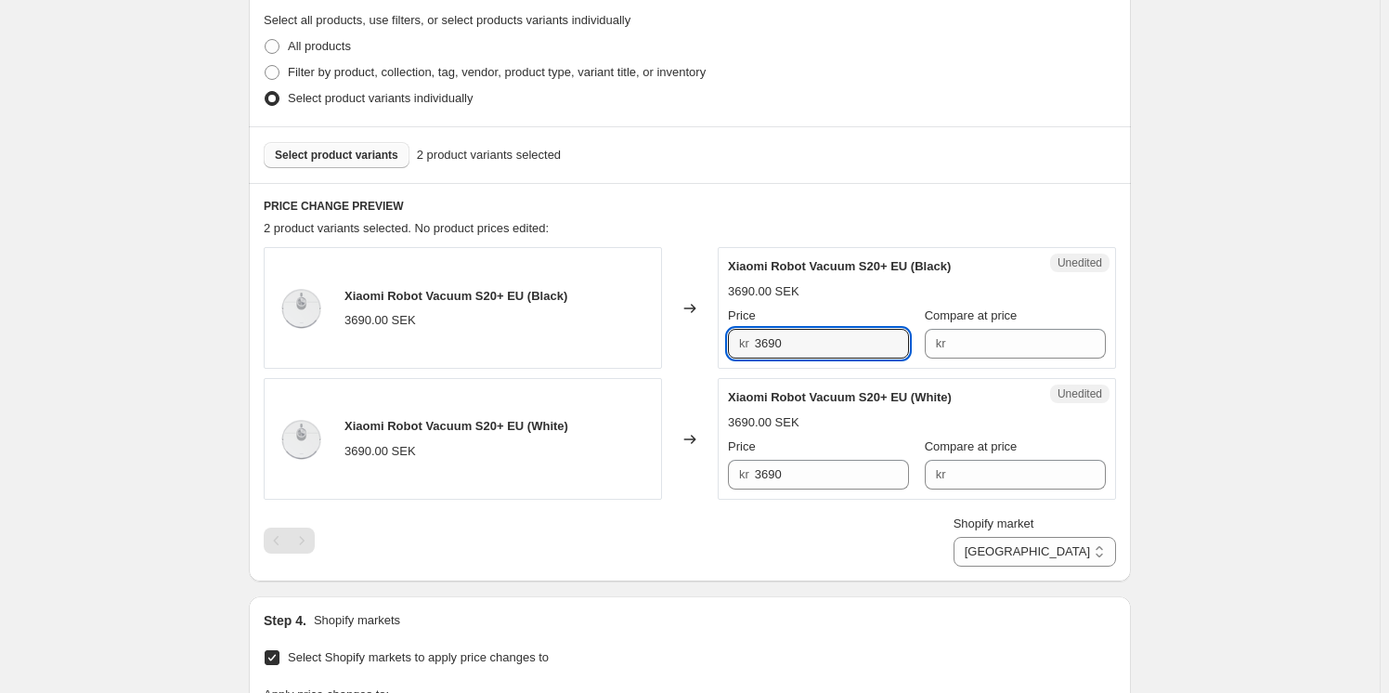
drag, startPoint x: 779, startPoint y: 337, endPoint x: 687, endPoint y: 342, distance: 92.0
click at [687, 342] on div "Xiaomi Robot Vacuum S20+ EU (Black) 3690.00 SEK Changed to Unedited Xiaomi Robo…" at bounding box center [690, 308] width 852 height 122
type input "3"
type input "3190"
drag, startPoint x: 1012, startPoint y: 330, endPoint x: 1010, endPoint y: 341, distance: 11.3
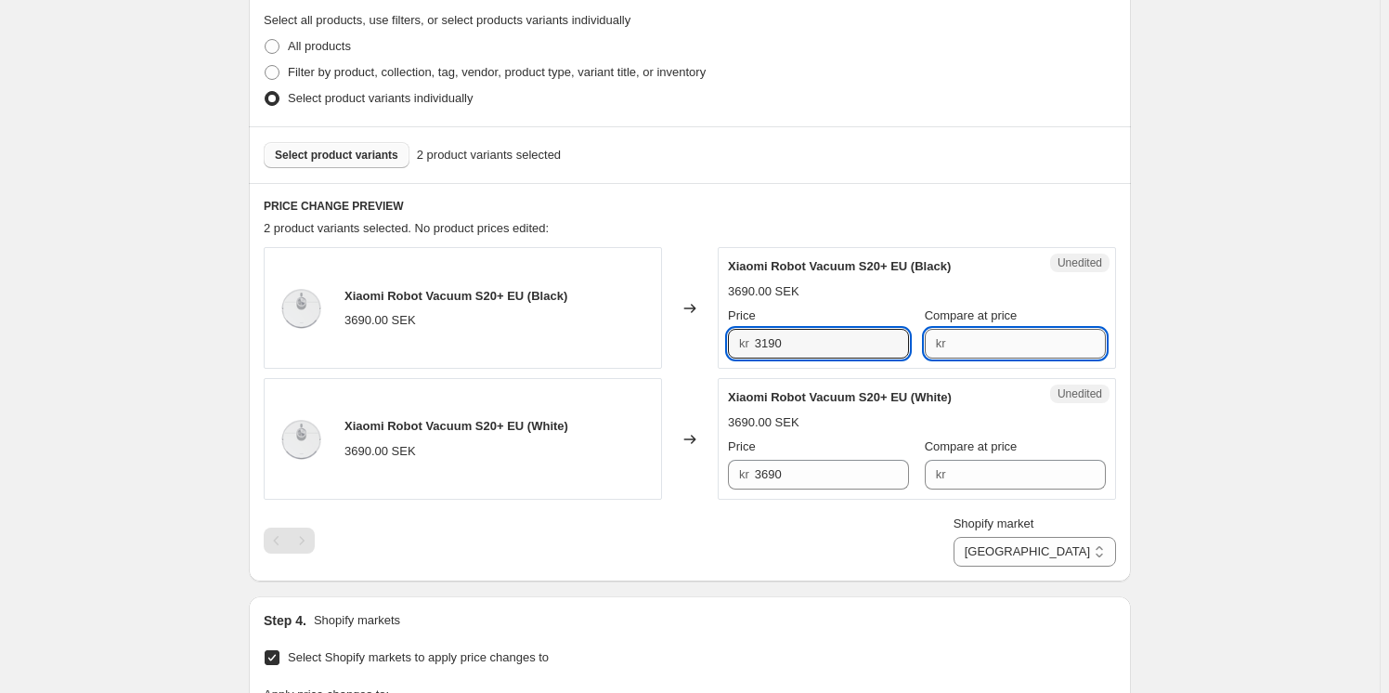
click at [1010, 341] on input "Compare at price" at bounding box center [1028, 344] width 155 height 30
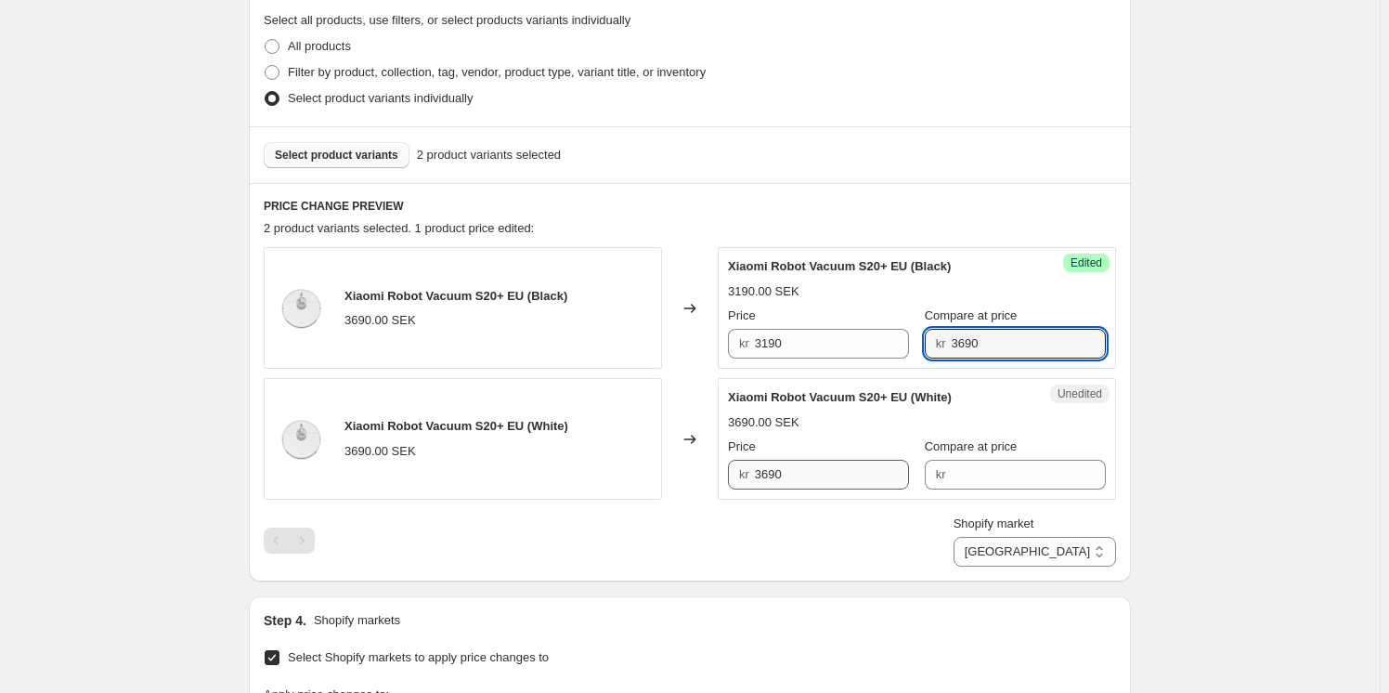
type input "3690"
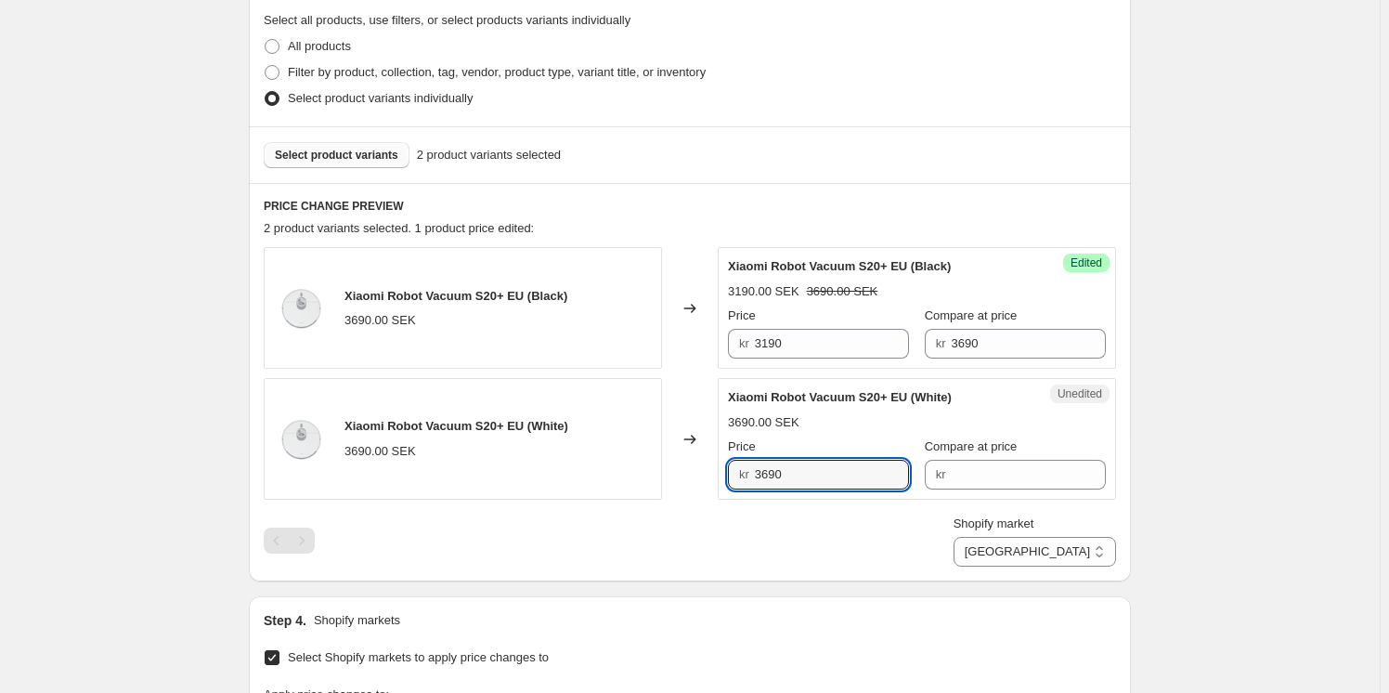
drag, startPoint x: 799, startPoint y: 472, endPoint x: 681, endPoint y: 473, distance: 117.9
click at [681, 473] on div "Xiaomi Robot Vacuum S20+ EU (White) 3690.00 SEK Changed to Unedited Xiaomi Robo…" at bounding box center [690, 439] width 852 height 122
type input "3190"
click at [975, 477] on input "Compare at price" at bounding box center [1028, 475] width 155 height 30
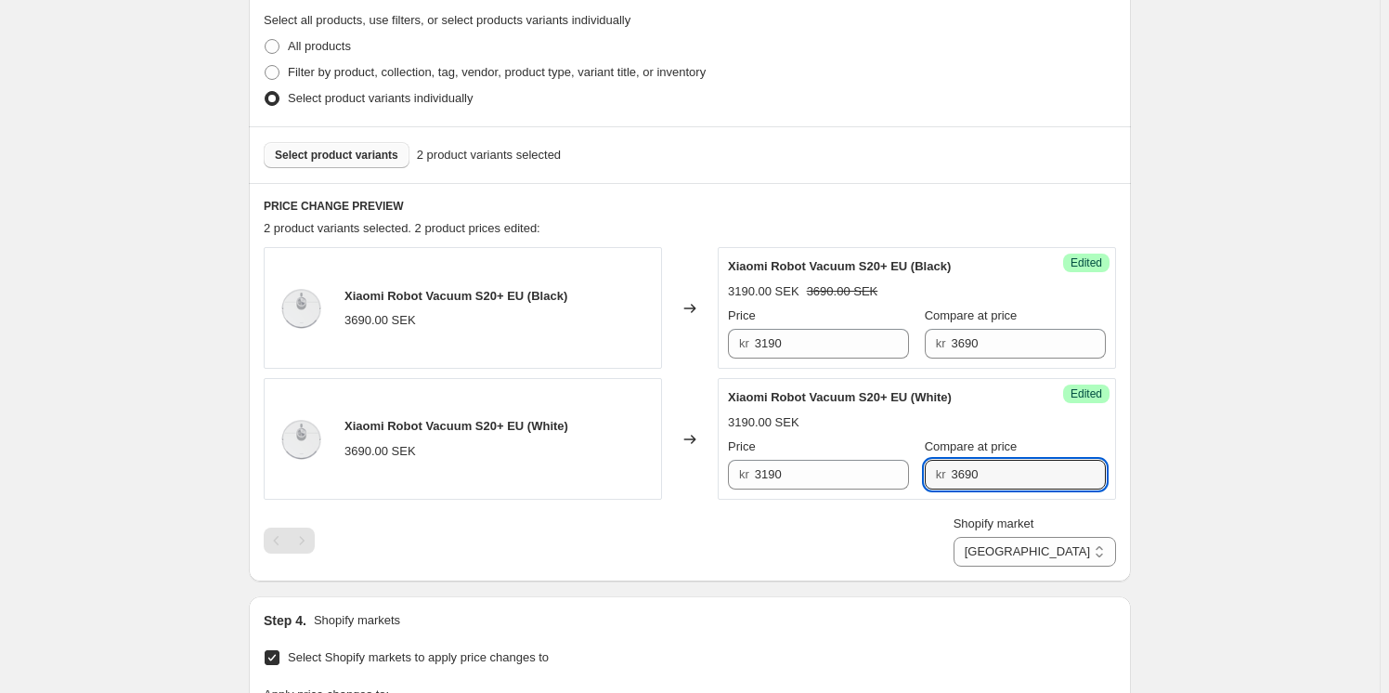
type input "3690"
click at [937, 570] on div "PRICE CHANGE PREVIEW 2 product variants selected. 2 product prices edited: Xiao…" at bounding box center [690, 382] width 882 height 398
drag, startPoint x: 1046, startPoint y: 552, endPoint x: 1015, endPoint y: 553, distance: 31.6
click at [1046, 552] on select "Direct prices [GEOGRAPHIC_DATA] [GEOGRAPHIC_DATA] [GEOGRAPHIC_DATA]" at bounding box center [1035, 552] width 162 height 30
click at [942, 549] on div "Shopify market Direct prices [GEOGRAPHIC_DATA] [GEOGRAPHIC_DATA] [GEOGRAPHIC_DA…" at bounding box center [690, 540] width 852 height 52
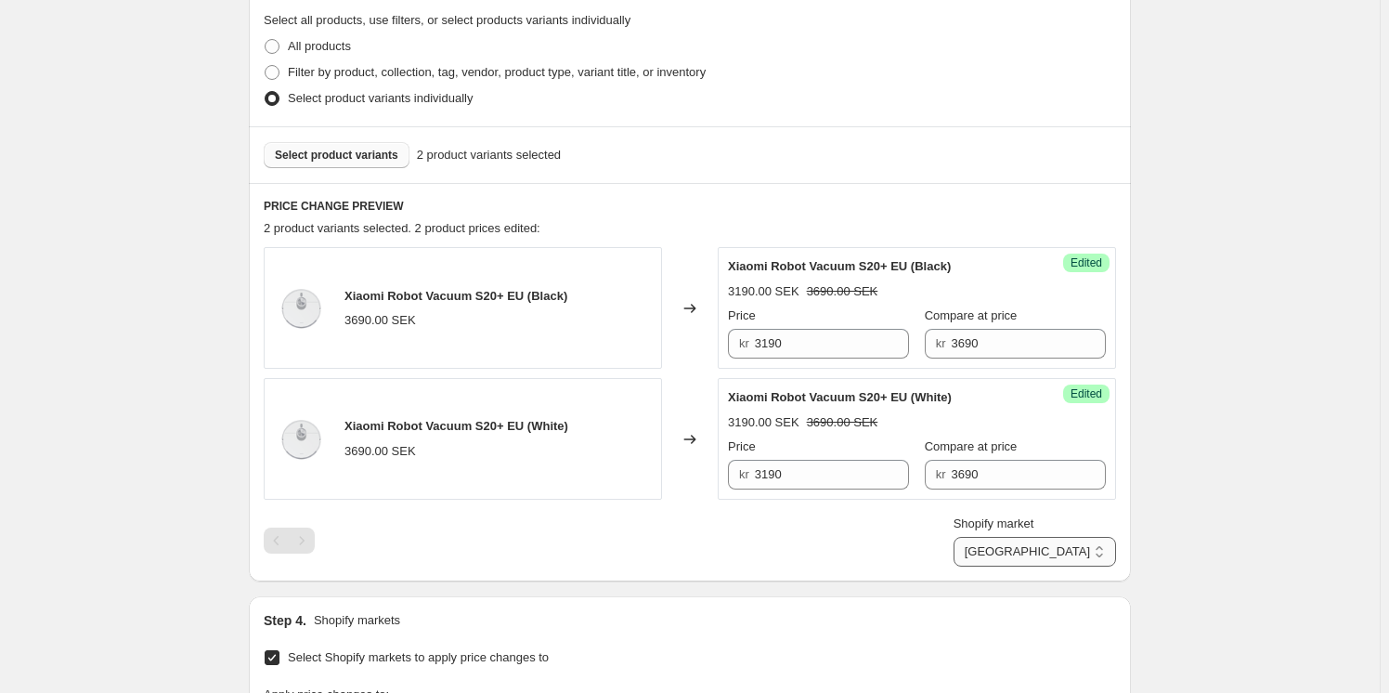
click at [1042, 553] on select "Direct prices [GEOGRAPHIC_DATA] [GEOGRAPHIC_DATA] [GEOGRAPHIC_DATA]" at bounding box center [1035, 552] width 162 height 30
select select "13296369893"
click at [1031, 566] on select "Direct prices [GEOGRAPHIC_DATA] [GEOGRAPHIC_DATA] [GEOGRAPHIC_DATA]" at bounding box center [1035, 552] width 162 height 30
click at [929, 585] on div "Step 1. Optionally give your price [MEDICAL_DATA] a title (eg "March 30% off sa…" at bounding box center [682, 367] width 897 height 1493
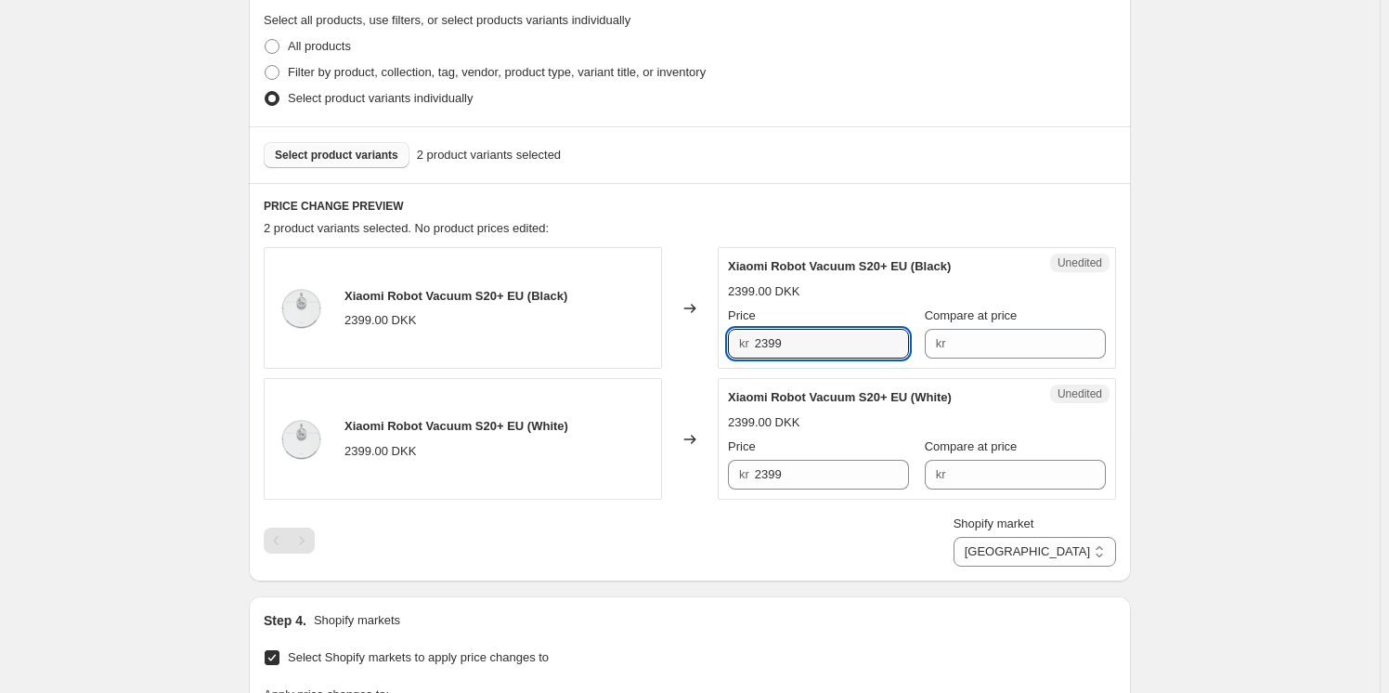
drag, startPoint x: 809, startPoint y: 333, endPoint x: 553, endPoint y: 339, distance: 255.4
click at [553, 339] on div "Xiaomi Robot Vacuum S20+ EU (Black) 2399.00 DKK Changed to Unedited Xiaomi Robo…" at bounding box center [690, 308] width 852 height 122
type input "1999"
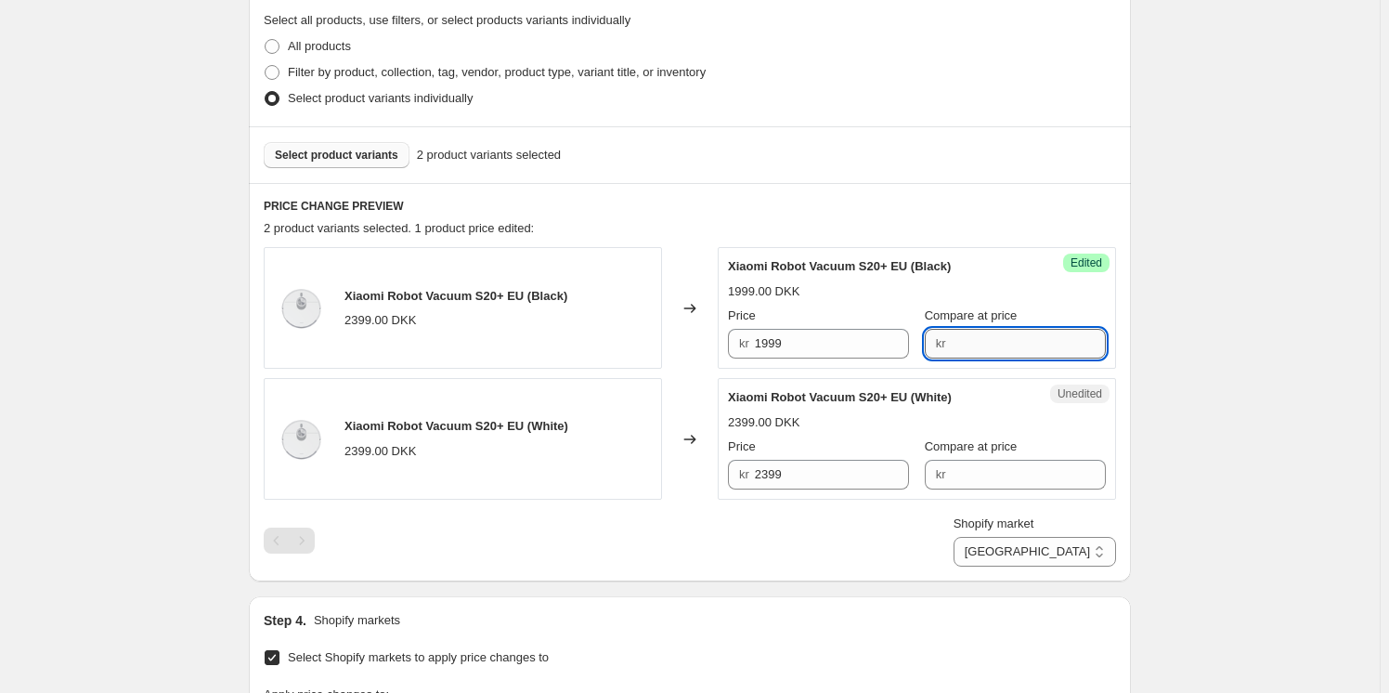
click at [1001, 344] on input "Compare at price" at bounding box center [1028, 344] width 155 height 30
type input "2399"
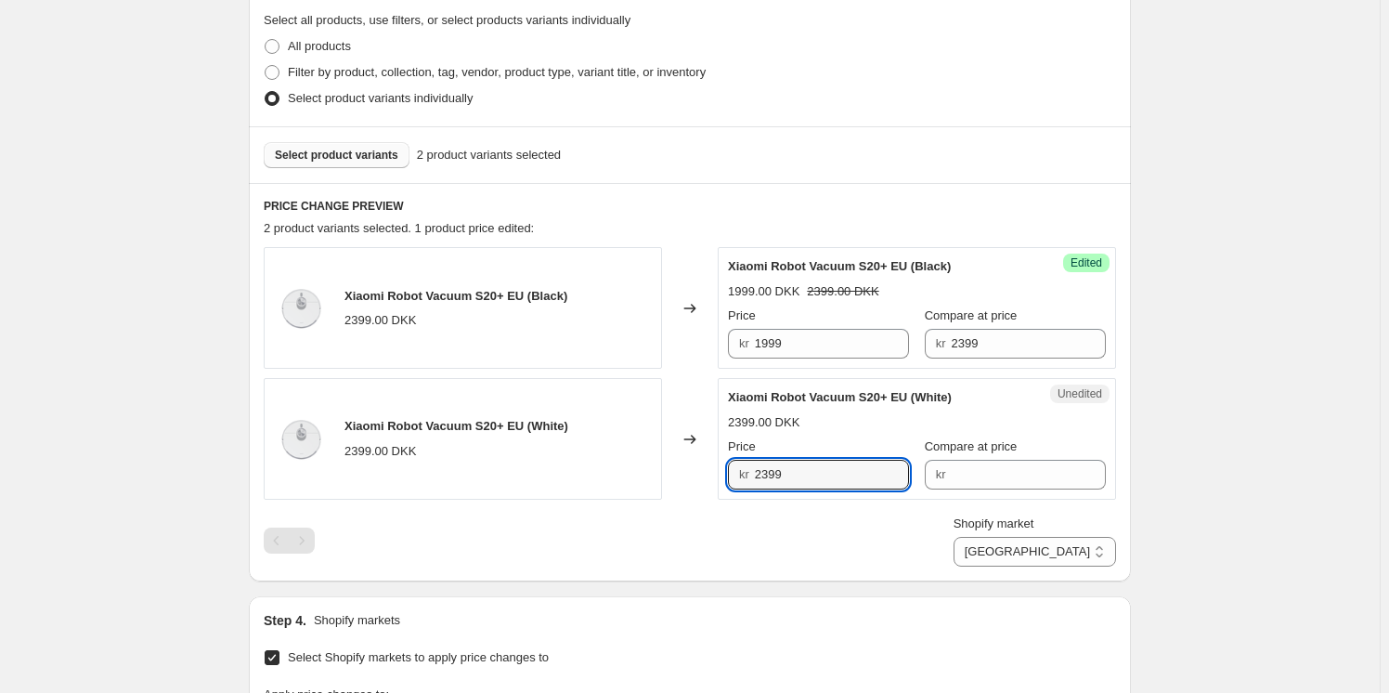
drag, startPoint x: 740, startPoint y: 465, endPoint x: 643, endPoint y: 461, distance: 97.6
click at [643, 461] on div "Xiaomi Robot Vacuum S20+ EU (White) 2399.00 DKK Changed to Unedited Xiaomi Robo…" at bounding box center [690, 439] width 852 height 122
type input "1999"
click at [993, 491] on div "Unedited Xiaomi Robot Vacuum S20+ EU (White) 2399.00 DKK Price kr 1999 Compare …" at bounding box center [917, 439] width 398 height 122
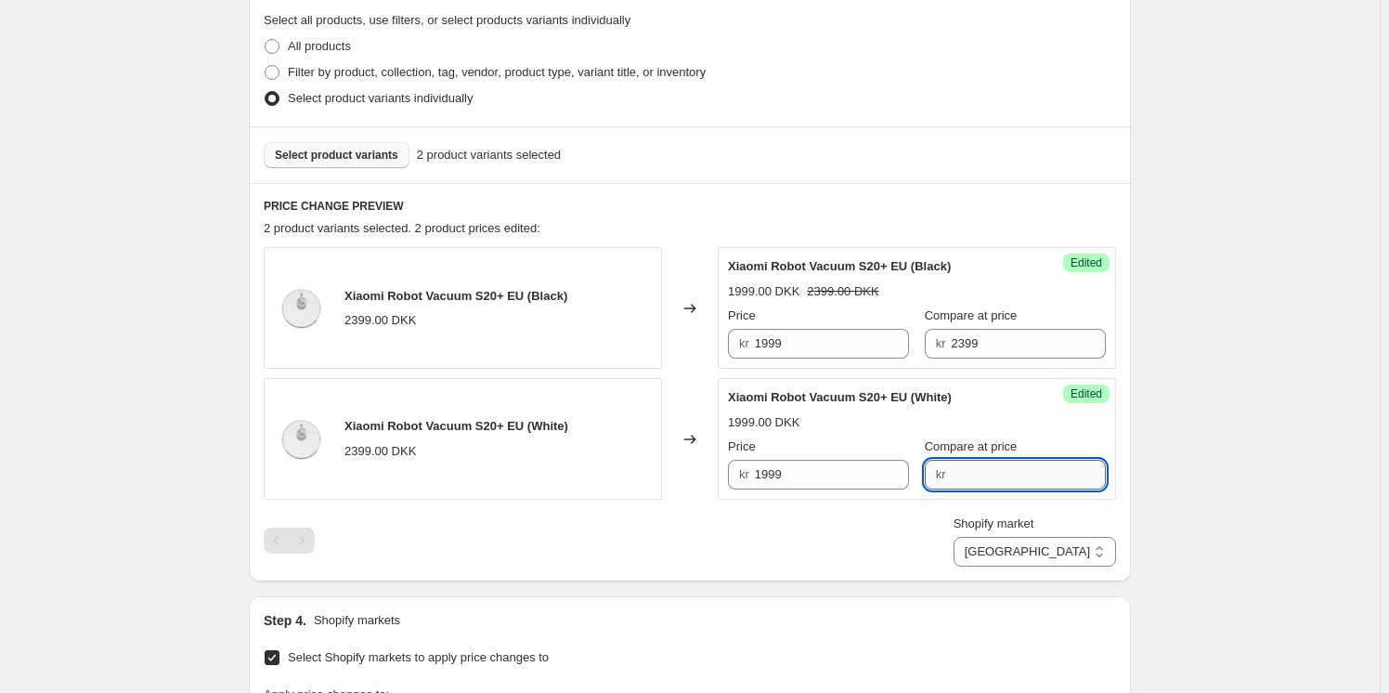
click at [1001, 475] on input "Compare at price" at bounding box center [1028, 475] width 155 height 30
type input "2399"
click at [960, 561] on div "Shopify market Direct prices [GEOGRAPHIC_DATA] [GEOGRAPHIC_DATA] [GEOGRAPHIC_DA…" at bounding box center [690, 540] width 852 height 52
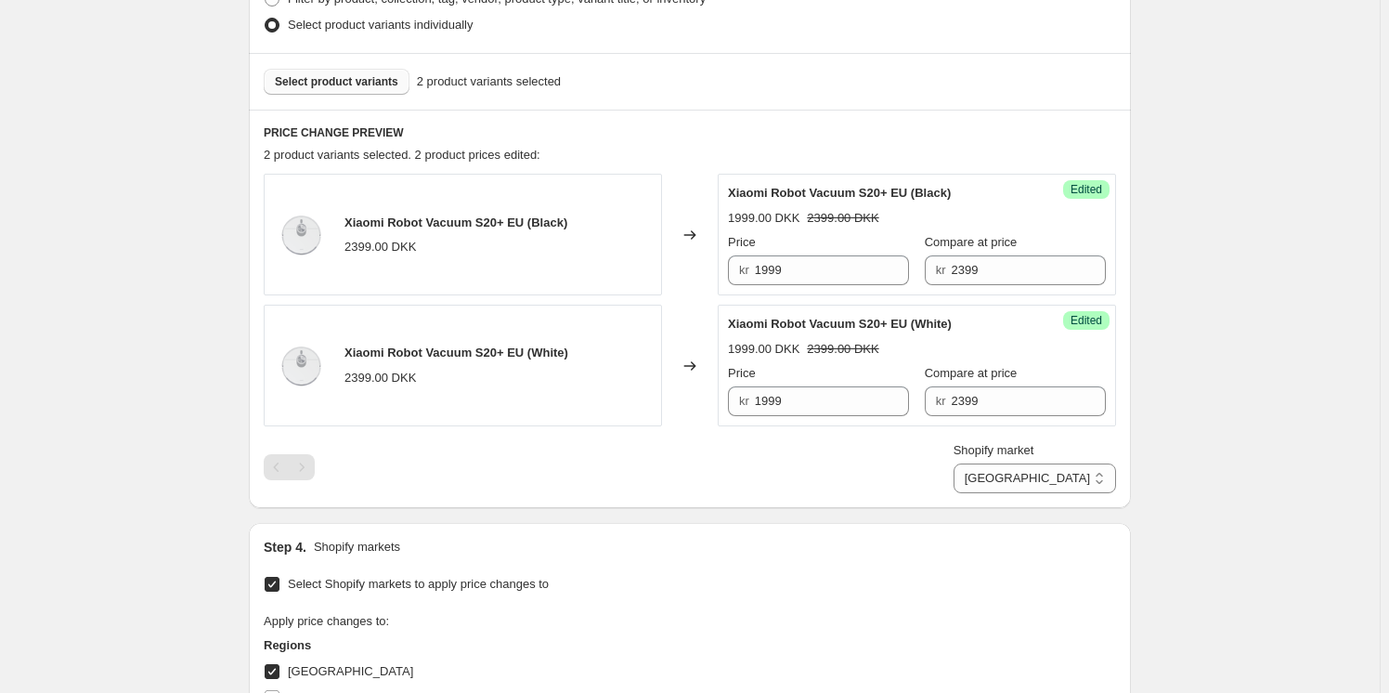
scroll to position [687, 0]
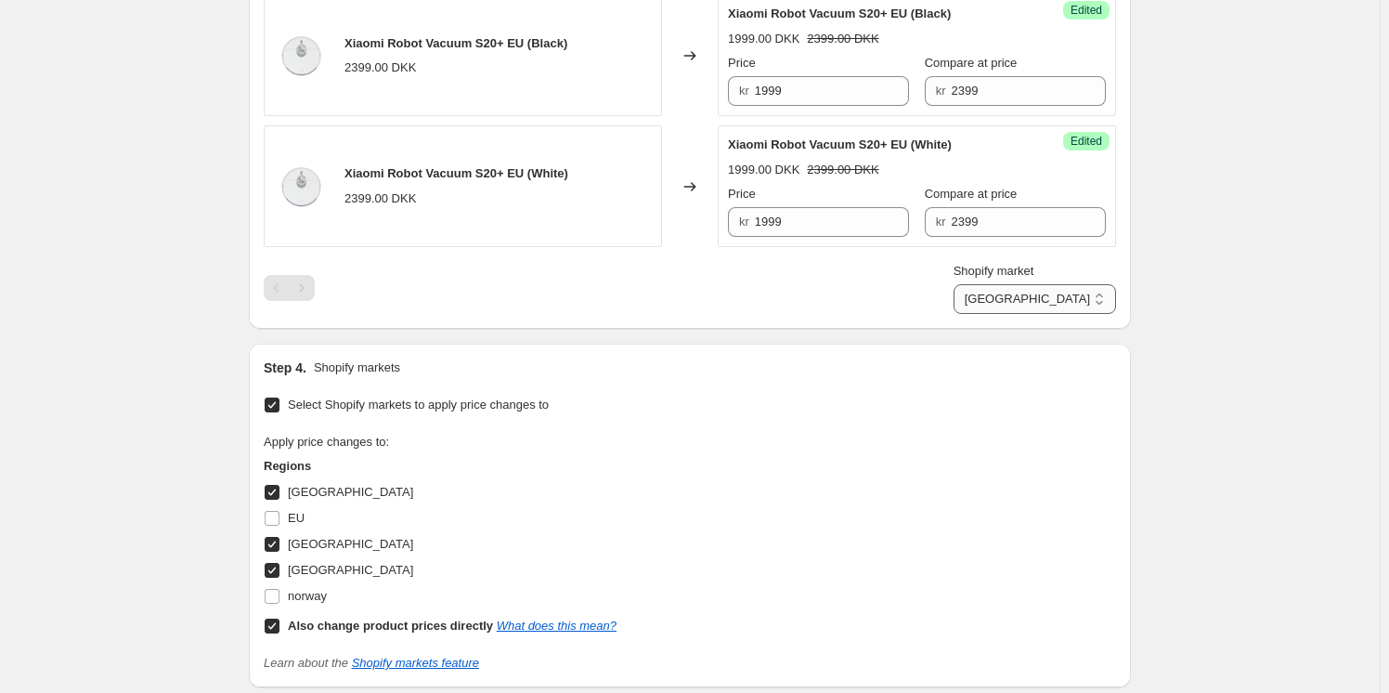
click at [1086, 286] on select "Direct prices [GEOGRAPHIC_DATA] [GEOGRAPHIC_DATA] [GEOGRAPHIC_DATA]" at bounding box center [1035, 299] width 162 height 30
select select "direct"
click at [1009, 314] on select "Direct prices [GEOGRAPHIC_DATA] [GEOGRAPHIC_DATA] [GEOGRAPHIC_DATA]" at bounding box center [1035, 299] width 162 height 30
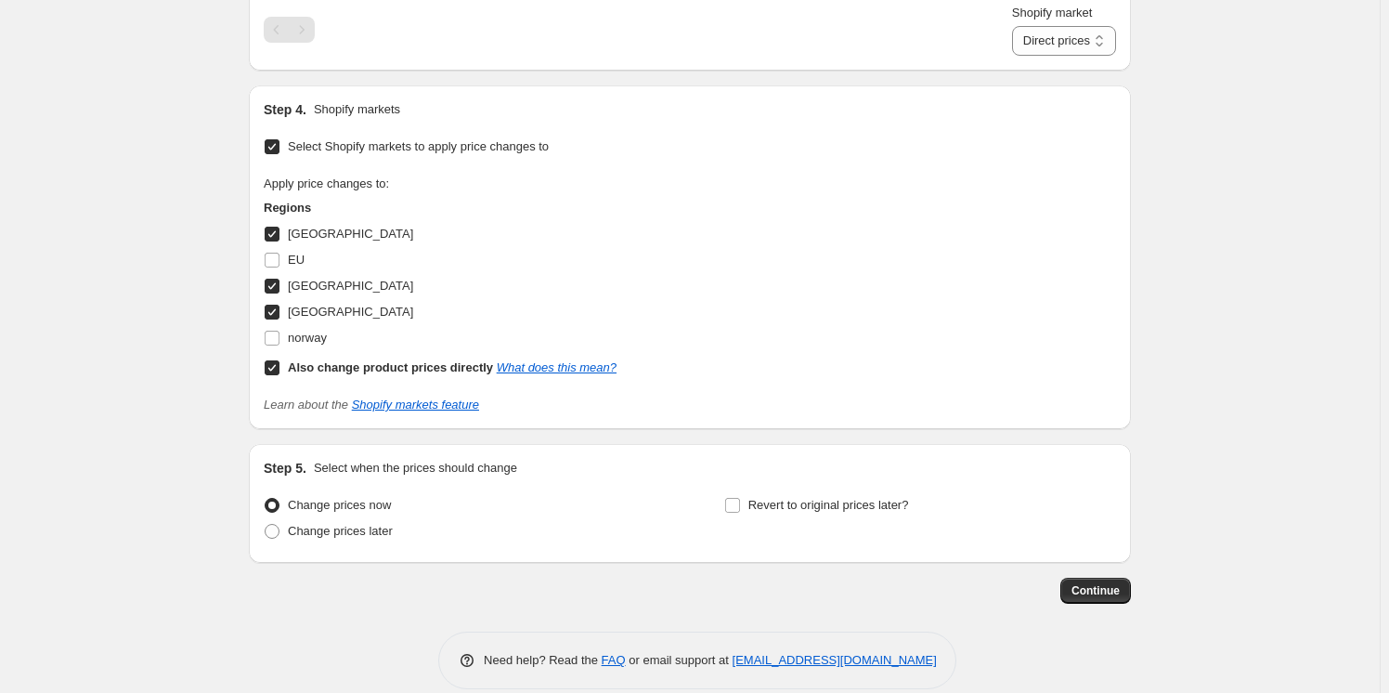
scroll to position [968, 0]
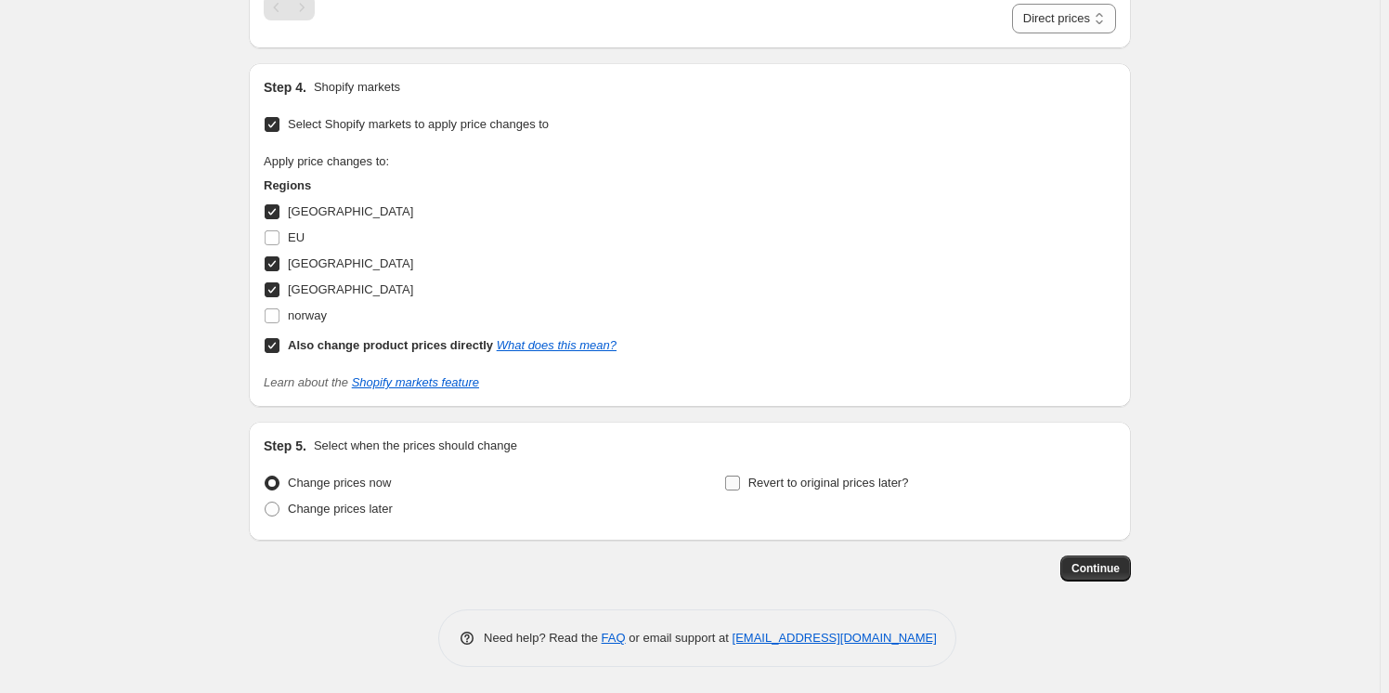
click at [785, 475] on span "Revert to original prices later?" at bounding box center [828, 482] width 161 height 14
click at [740, 475] on input "Revert to original prices later?" at bounding box center [732, 482] width 15 height 15
checkbox input "true"
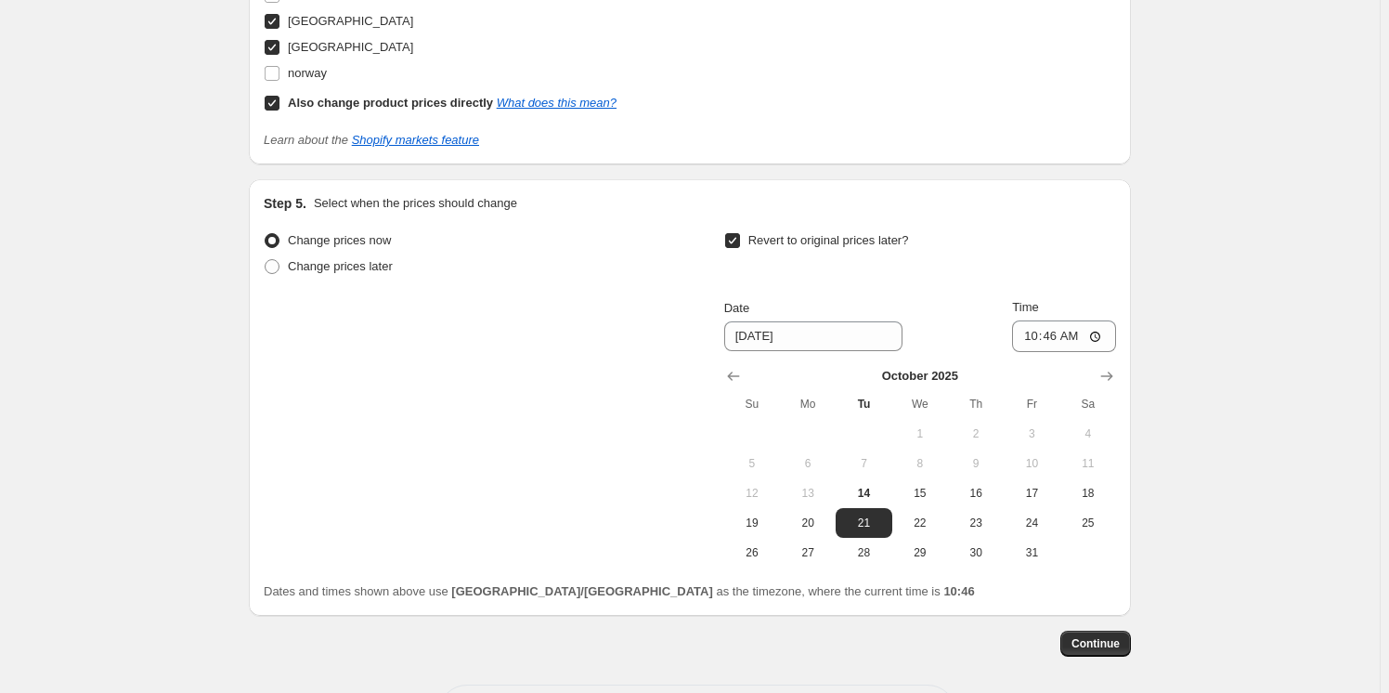
scroll to position [1221, 0]
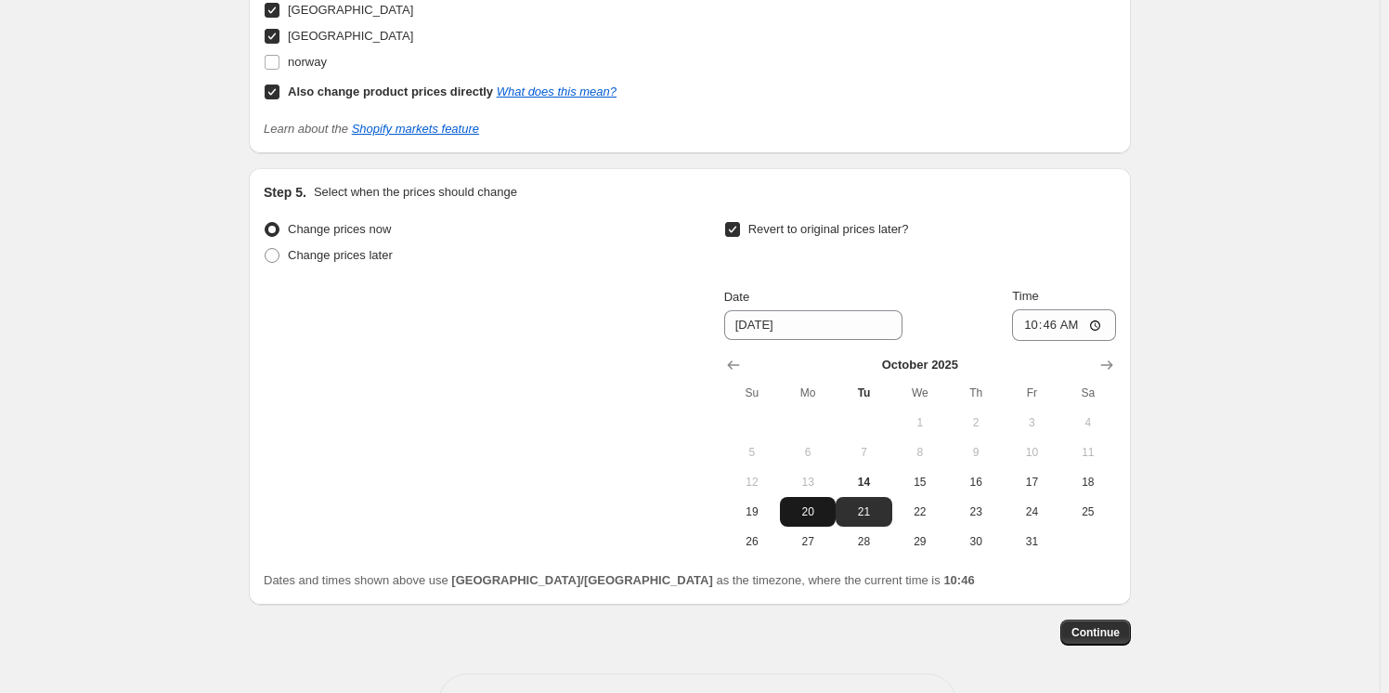
click at [824, 509] on span "20" at bounding box center [807, 511] width 41 height 15
type input "[DATE]"
click at [1103, 318] on input "10:46" at bounding box center [1064, 325] width 104 height 32
type input "12:00"
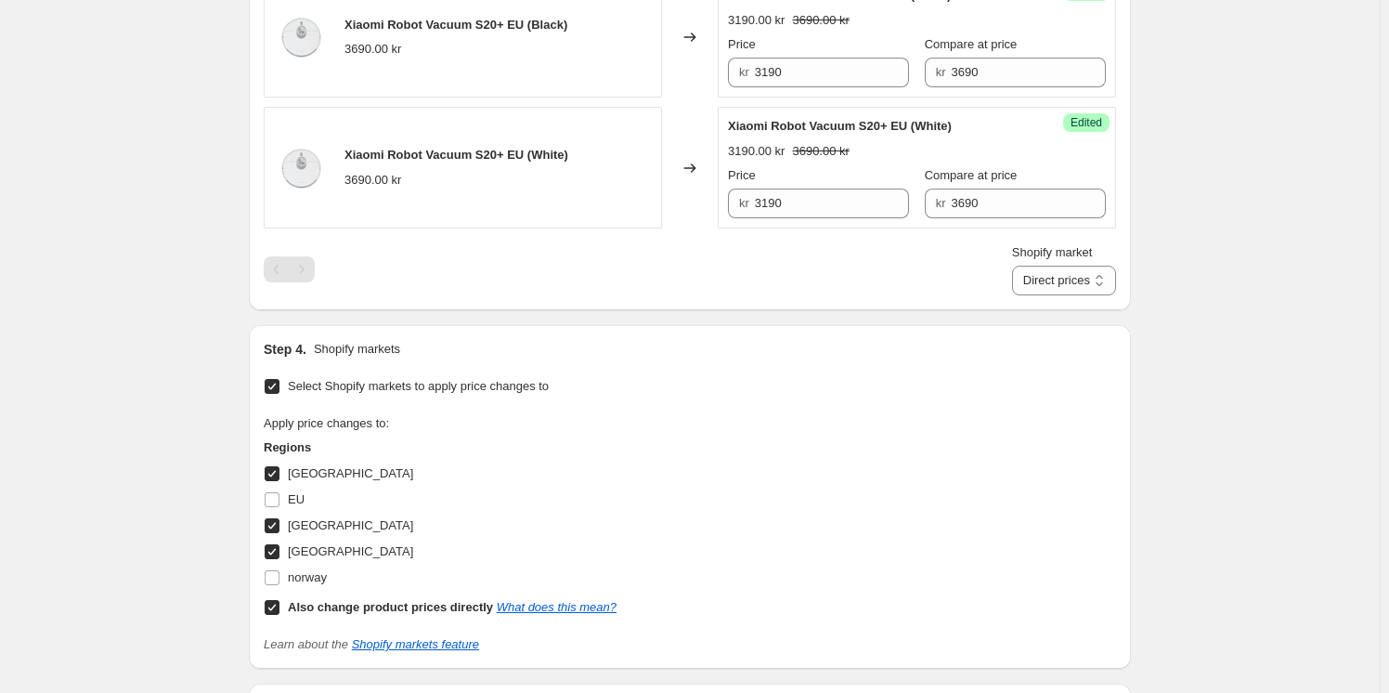
scroll to position [760, 0]
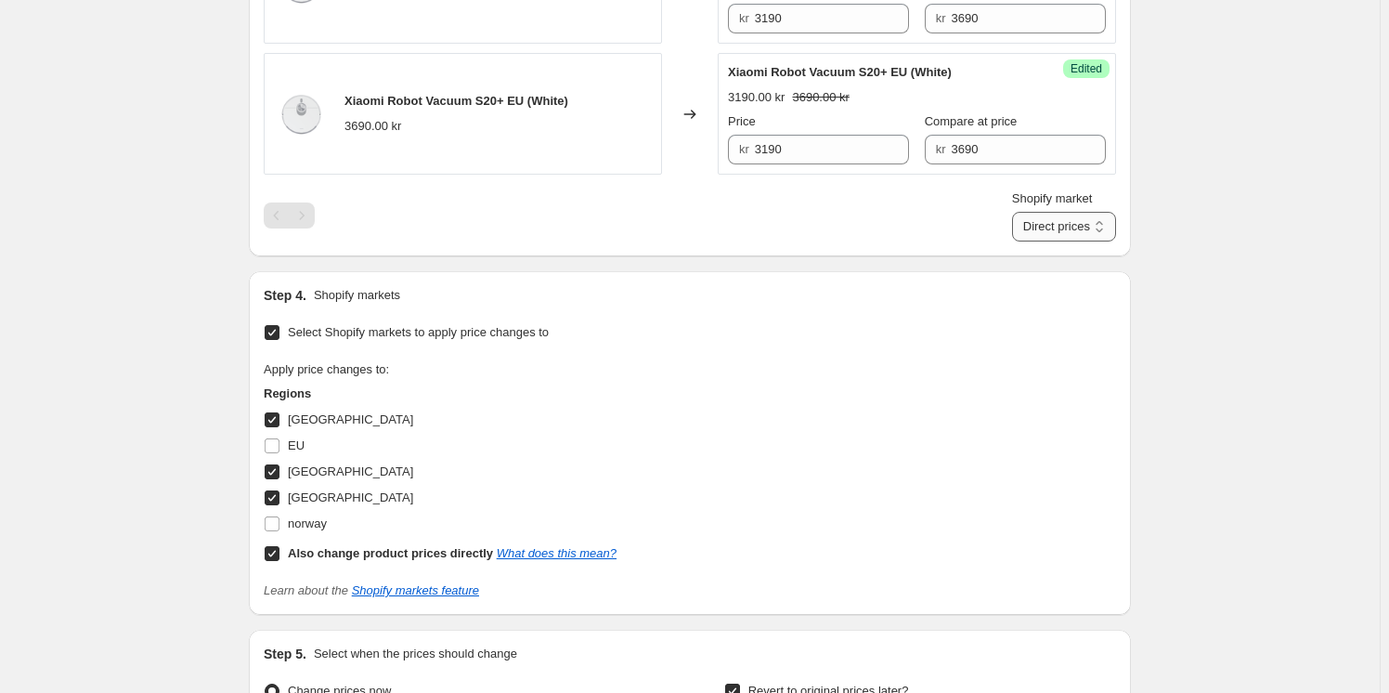
click at [1063, 239] on select "Direct prices [GEOGRAPHIC_DATA] [GEOGRAPHIC_DATA] [GEOGRAPHIC_DATA]" at bounding box center [1064, 227] width 104 height 30
select select "855048421"
click at [1033, 241] on select "Direct prices [GEOGRAPHIC_DATA] [GEOGRAPHIC_DATA] [GEOGRAPHIC_DATA]" at bounding box center [1064, 227] width 104 height 30
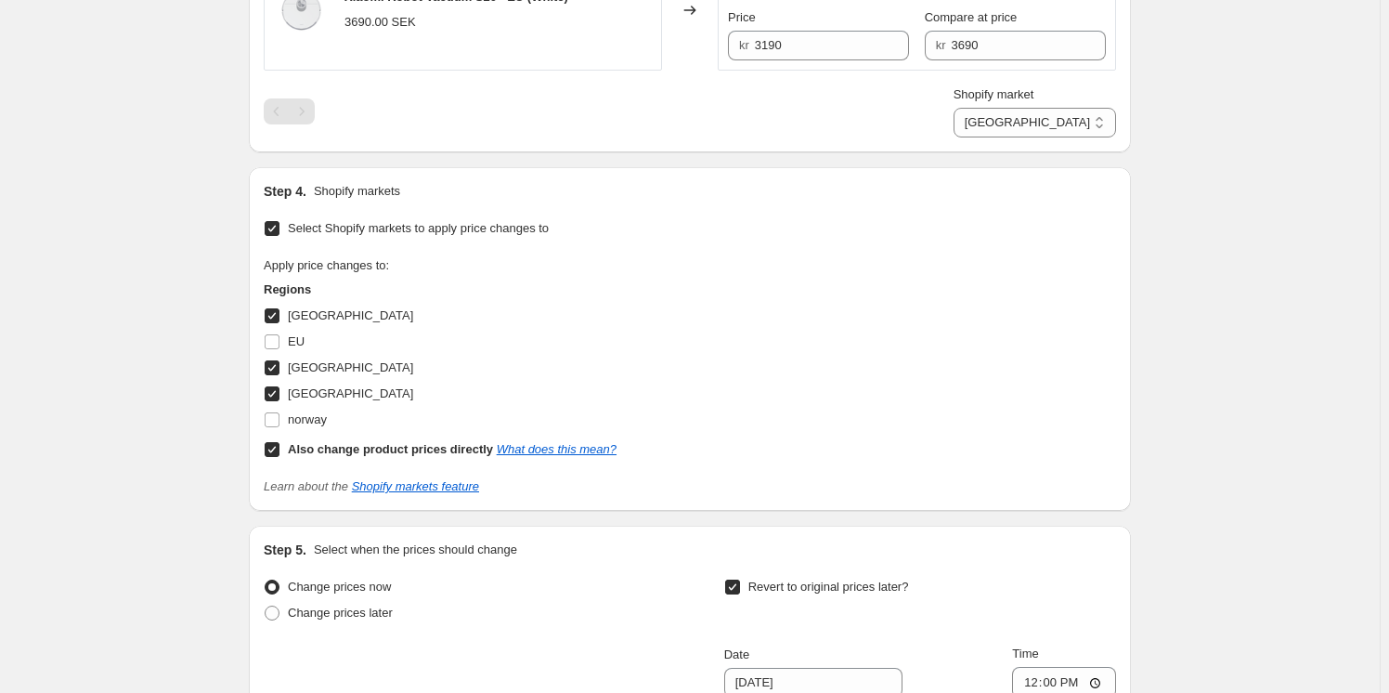
scroll to position [929, 0]
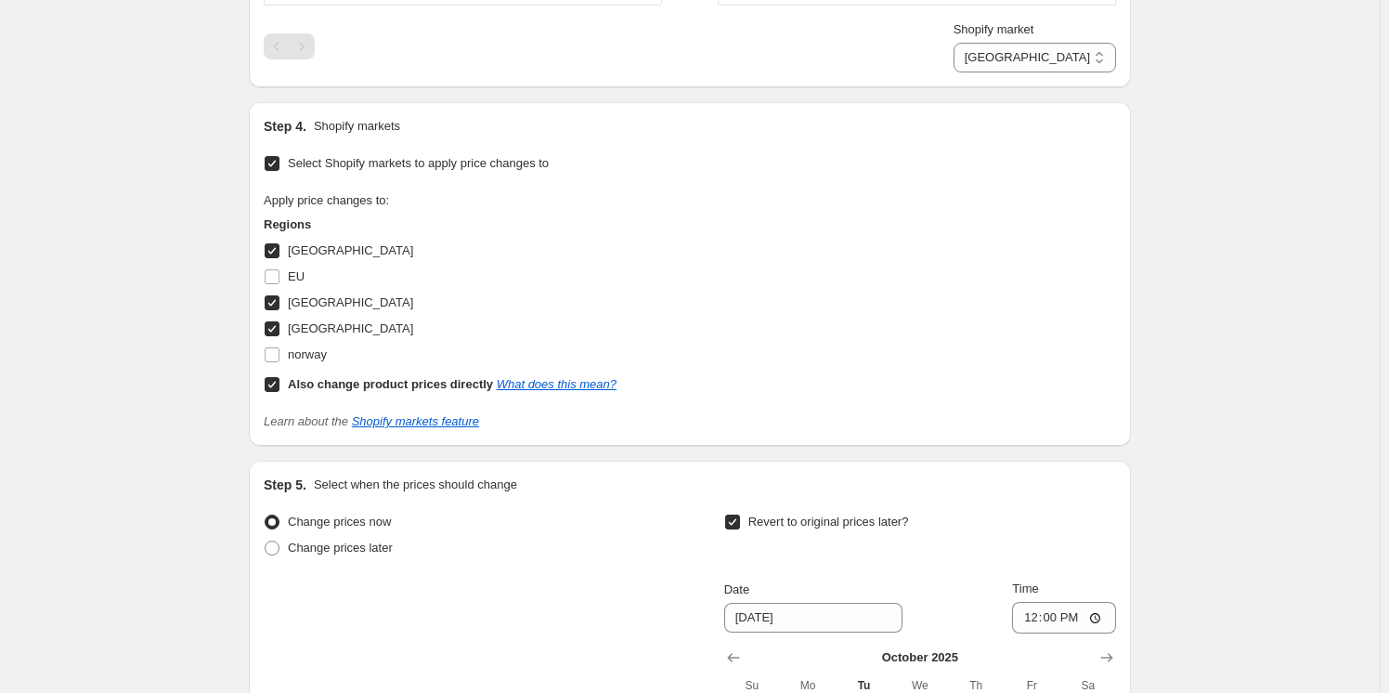
click at [159, 423] on div "Create new price [MEDICAL_DATA]. This page is ready Create new price [MEDICAL_D…" at bounding box center [690, 61] width 1380 height 1980
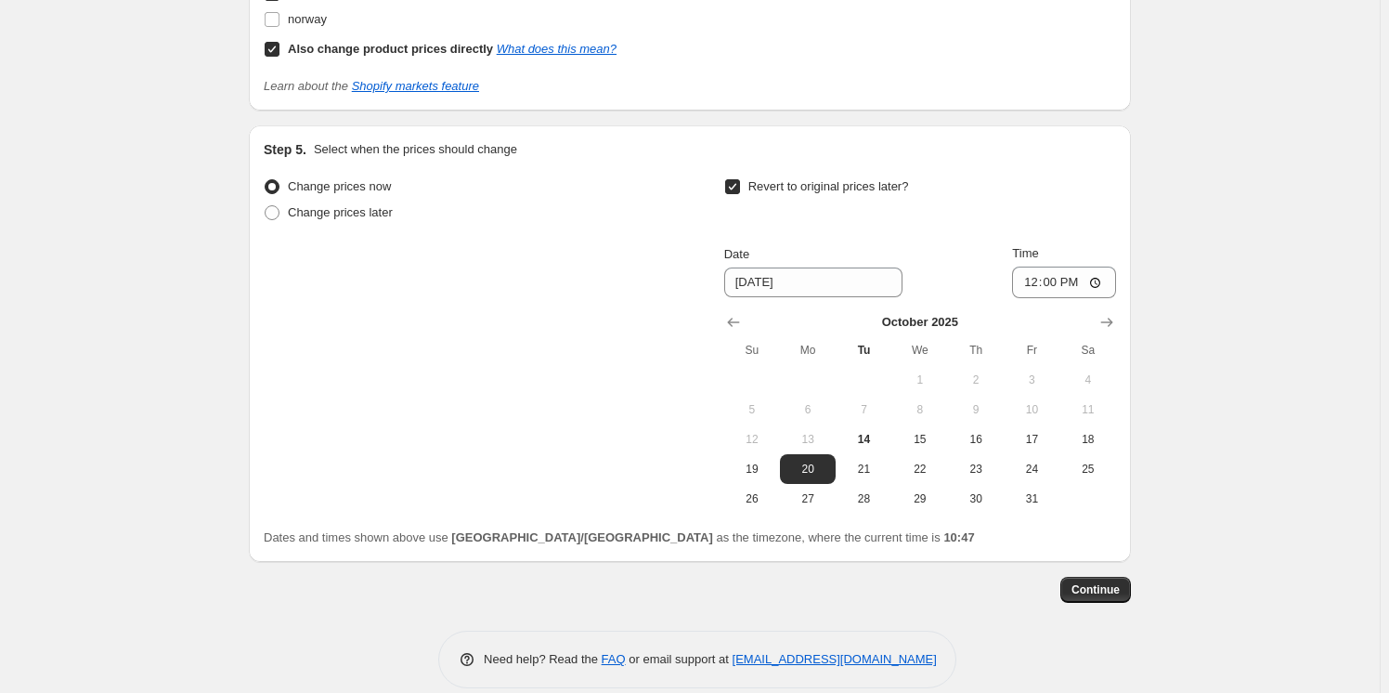
scroll to position [1266, 0]
click at [1099, 583] on span "Continue" at bounding box center [1096, 587] width 48 height 15
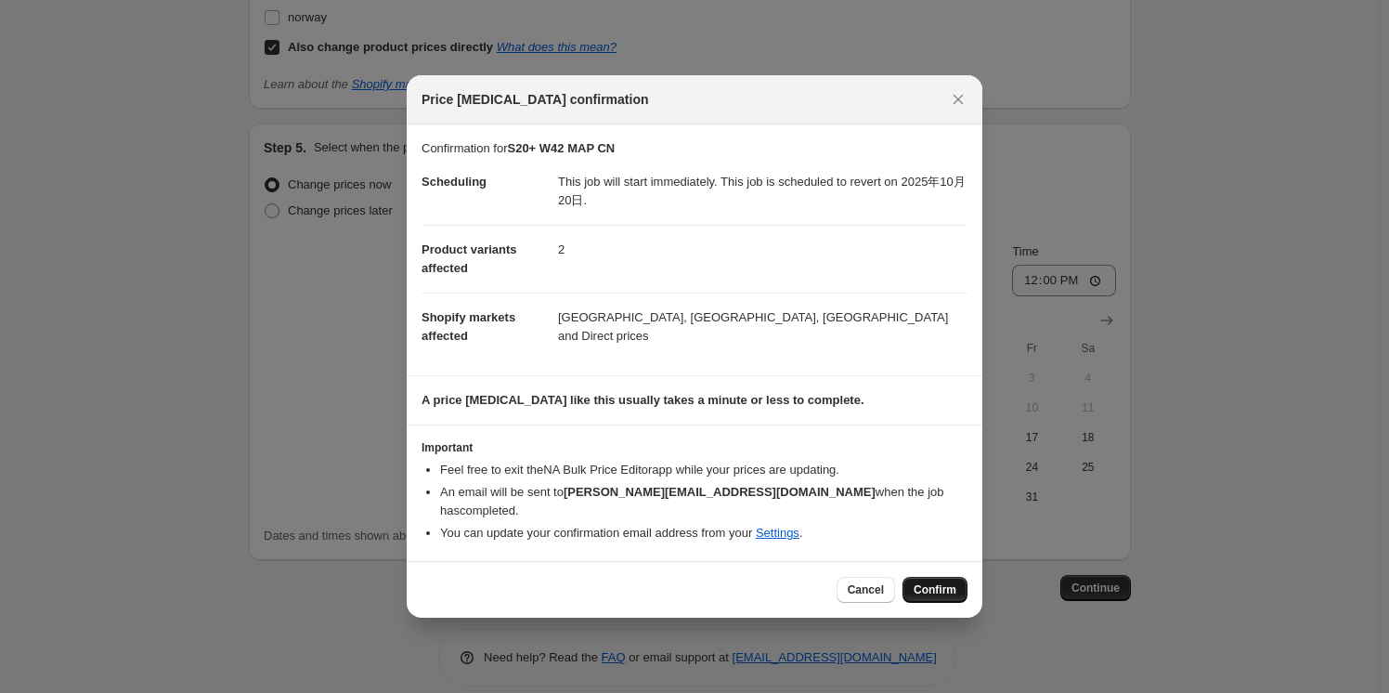
click at [926, 588] on button "Confirm" at bounding box center [935, 590] width 65 height 26
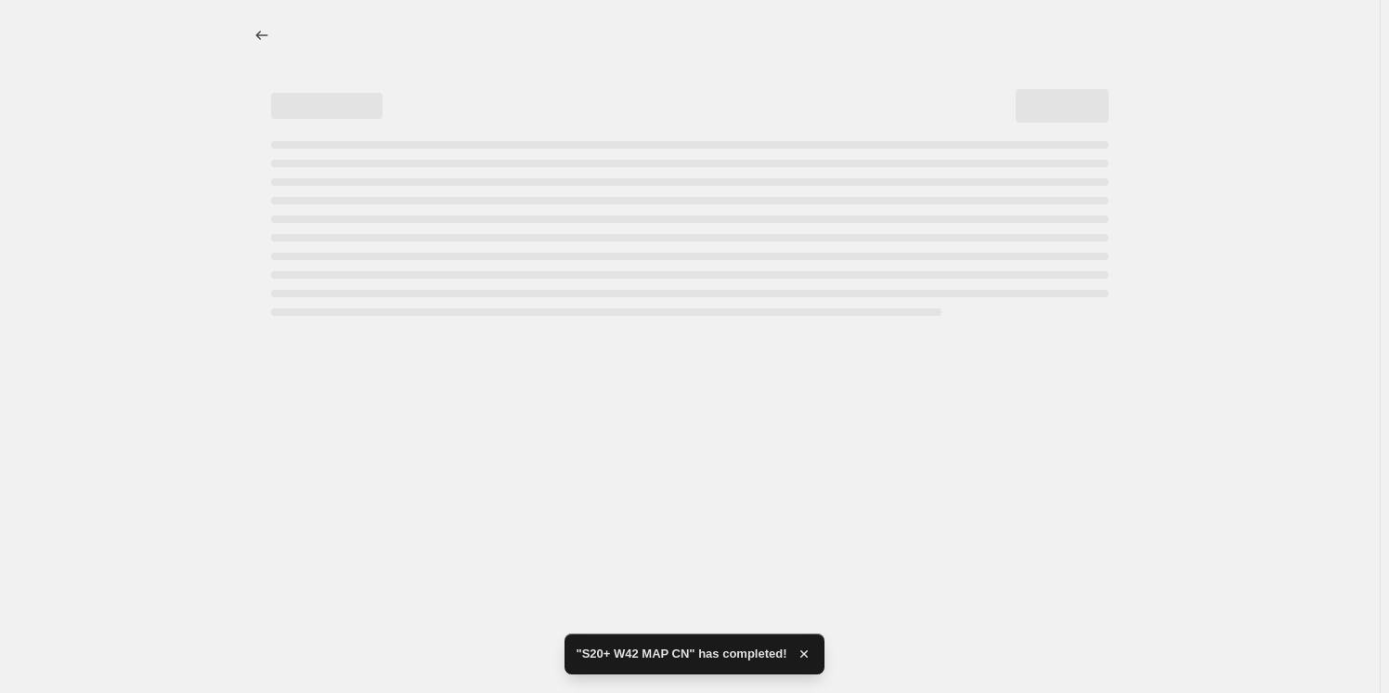
select select "855048421"
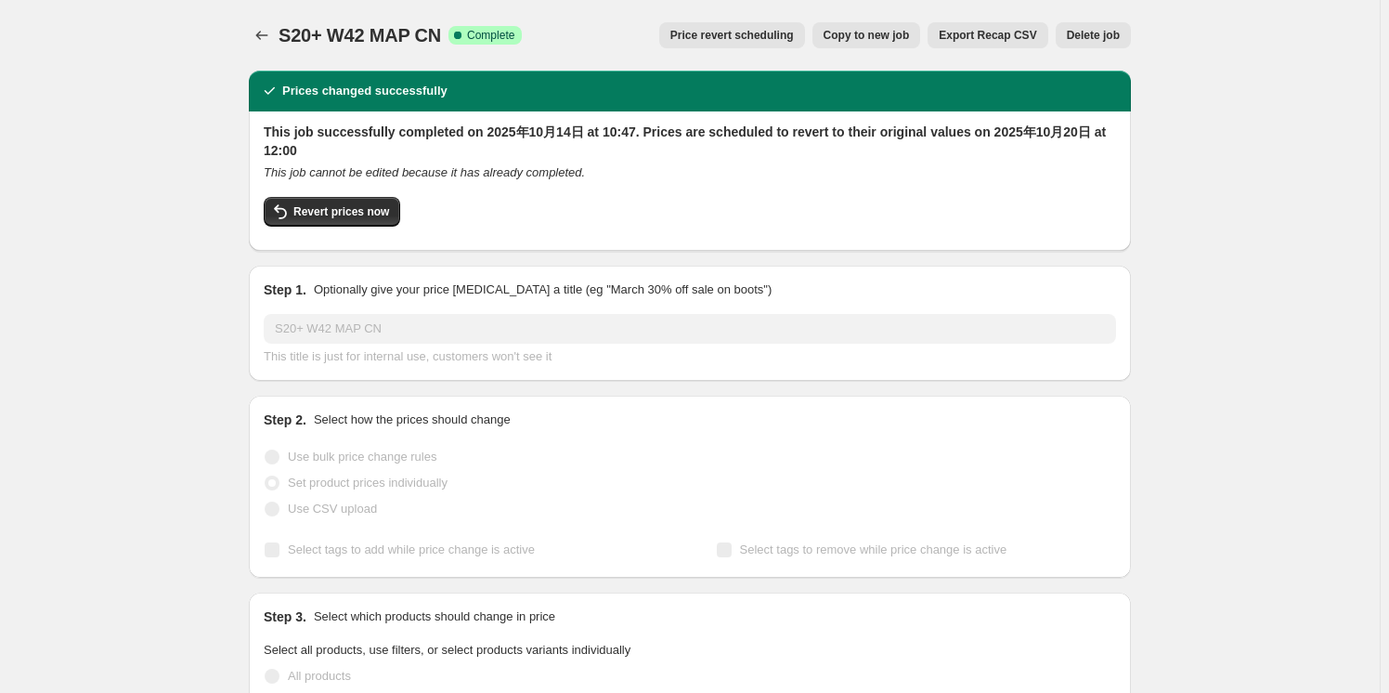
click at [266, 28] on icon "Price change jobs" at bounding box center [262, 35] width 19 height 19
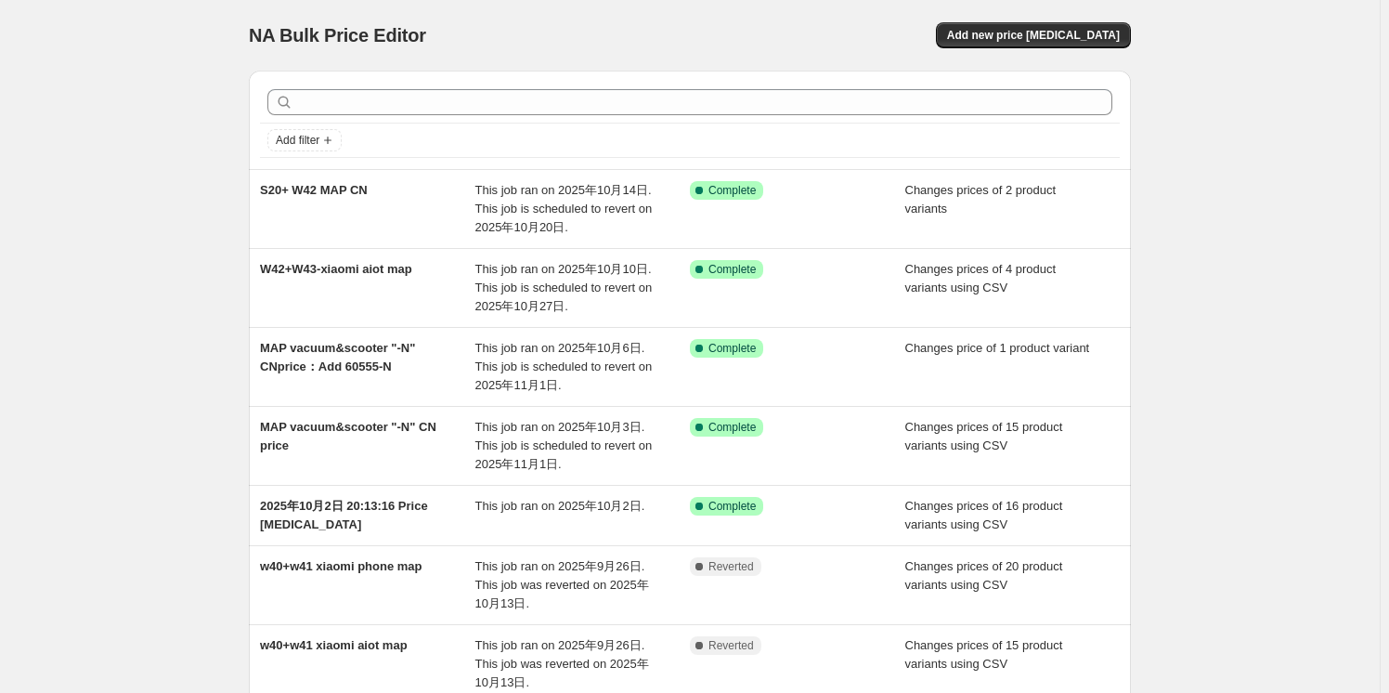
click at [163, 219] on div "NA Bulk Price Editor. This page is ready NA Bulk Price Editor Add new price [ME…" at bounding box center [690, 562] width 1380 height 1124
drag, startPoint x: 651, startPoint y: 58, endPoint x: 680, endPoint y: 7, distance: 58.6
click at [651, 58] on div "NA Bulk Price Editor. This page is ready NA Bulk Price Editor Add new price [ME…" at bounding box center [690, 35] width 882 height 71
